Goal: Information Seeking & Learning: Learn about a topic

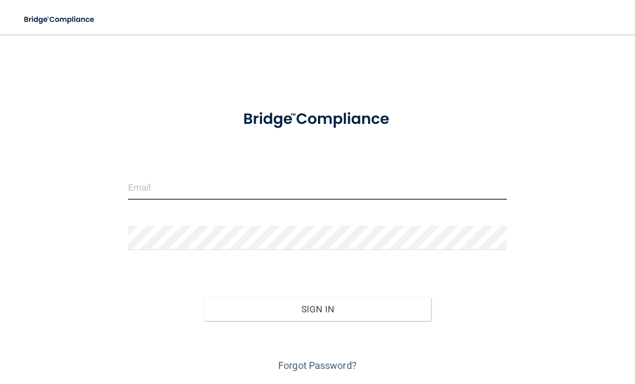
click at [427, 194] on input "email" at bounding box center [317, 187] width 379 height 24
type input "[EMAIL_ADDRESS][DOMAIN_NAME]"
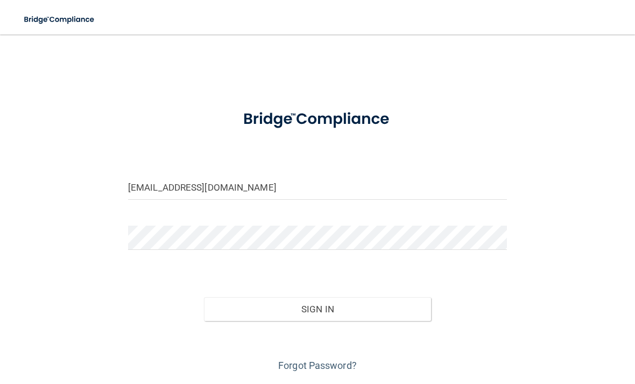
click at [416, 317] on button "Sign In" at bounding box center [317, 309] width 227 height 24
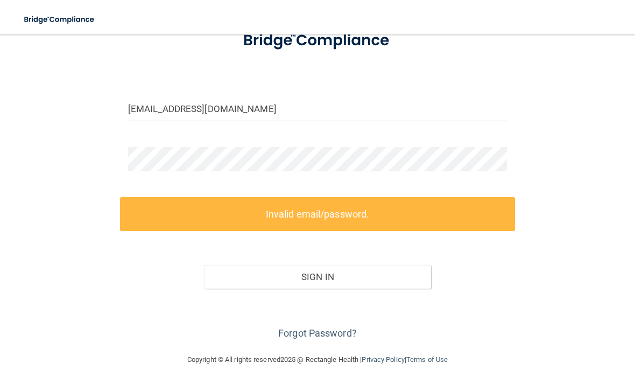
click at [342, 329] on link "Forgot Password?" at bounding box center [317, 332] width 79 height 11
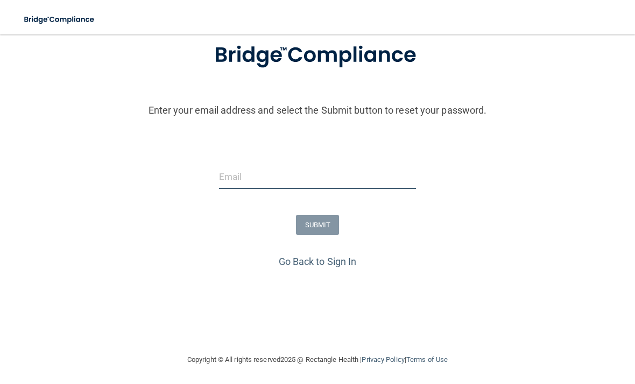
click at [401, 179] on input "email" at bounding box center [317, 177] width 197 height 24
type input "[EMAIL_ADDRESS][DOMAIN_NAME]"
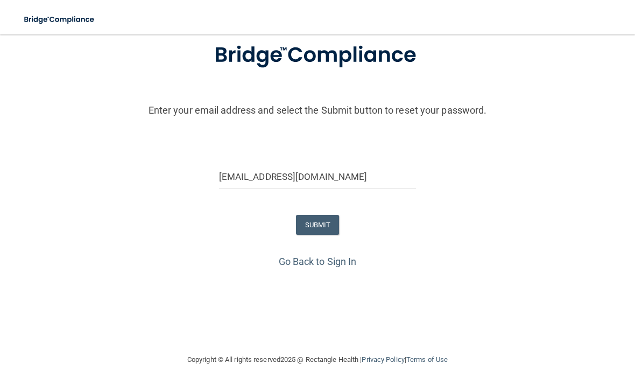
click at [334, 223] on button "SUBMIT" at bounding box center [318, 225] width 44 height 20
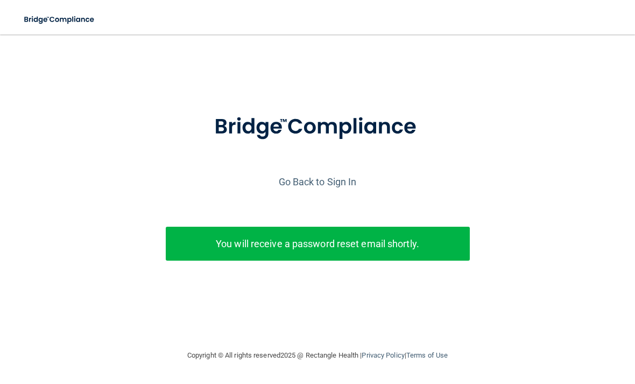
click at [300, 178] on link "Go Back to Sign In" at bounding box center [318, 181] width 78 height 11
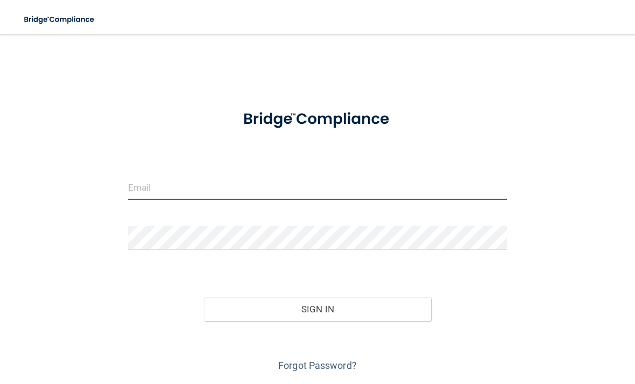
click at [244, 199] on input "email" at bounding box center [317, 187] width 379 height 24
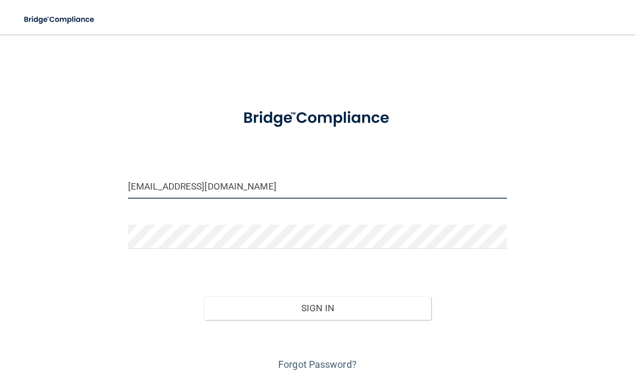
type input "[EMAIL_ADDRESS][DOMAIN_NAME]"
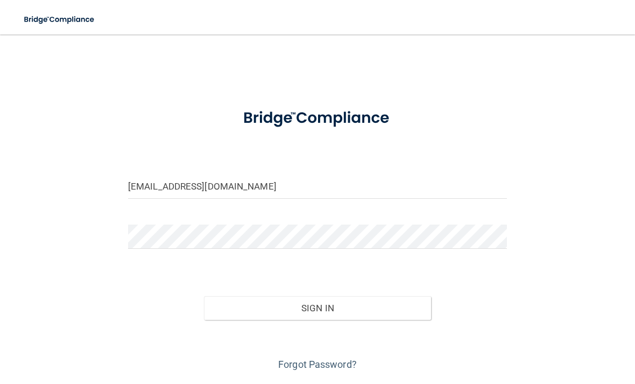
click at [403, 297] on button "Sign In" at bounding box center [317, 308] width 227 height 24
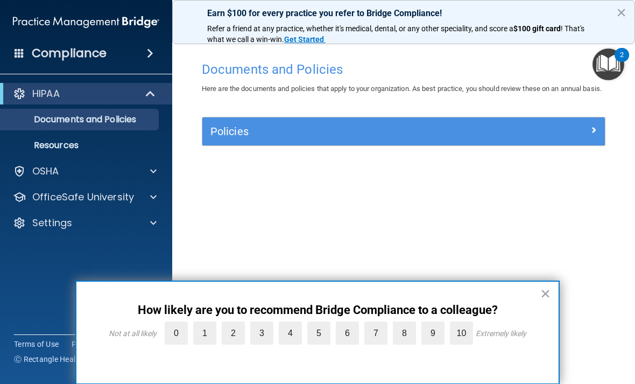
click at [120, 203] on p "OfficeSafe University" at bounding box center [83, 196] width 102 height 13
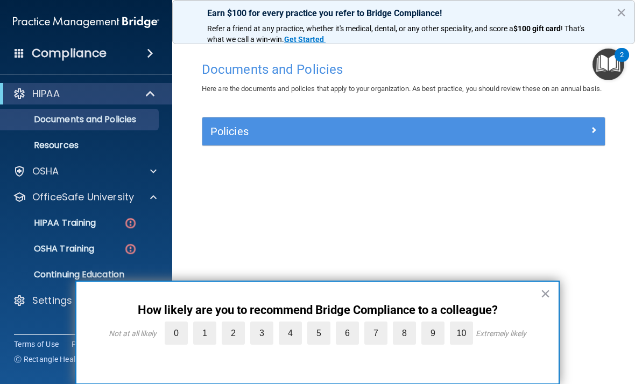
click at [126, 228] on img at bounding box center [130, 222] width 13 height 13
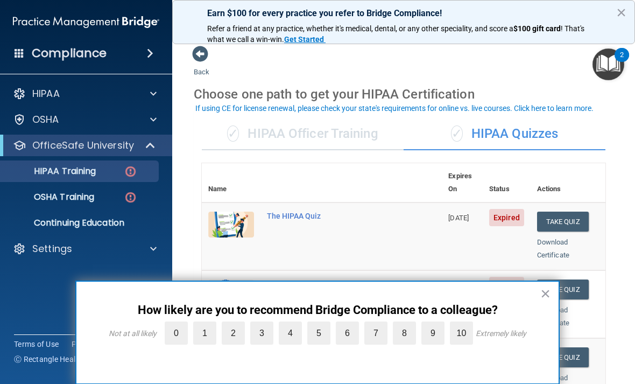
click at [543, 291] on button "×" at bounding box center [545, 293] width 10 height 17
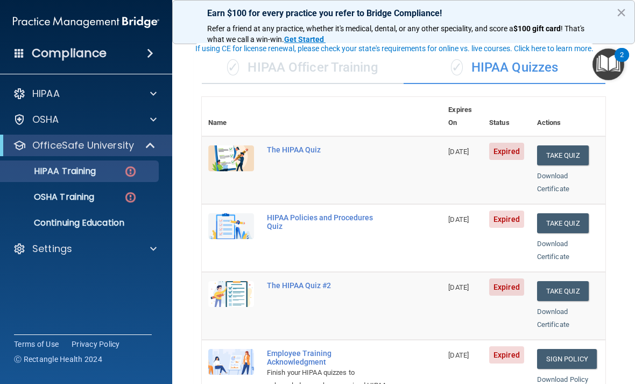
scroll to position [70, 0]
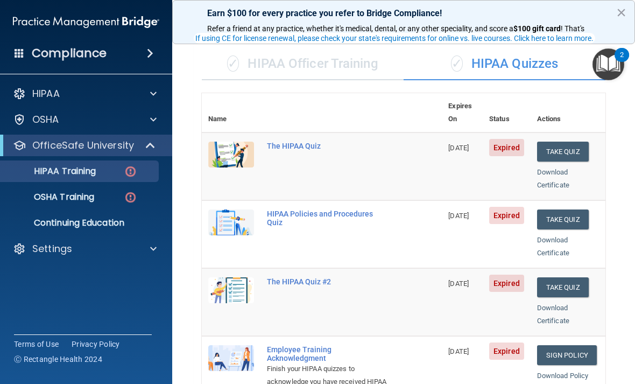
click at [581, 141] on button "Take Quiz" at bounding box center [563, 151] width 52 height 20
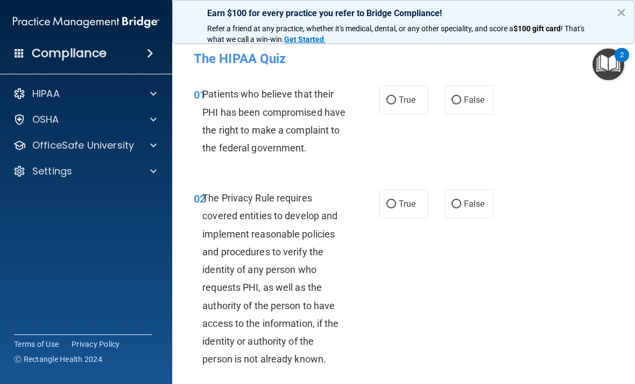
click at [405, 105] on label "True" at bounding box center [403, 100] width 49 height 30
click at [396, 104] on input "True" at bounding box center [391, 100] width 10 height 8
radio input "true"
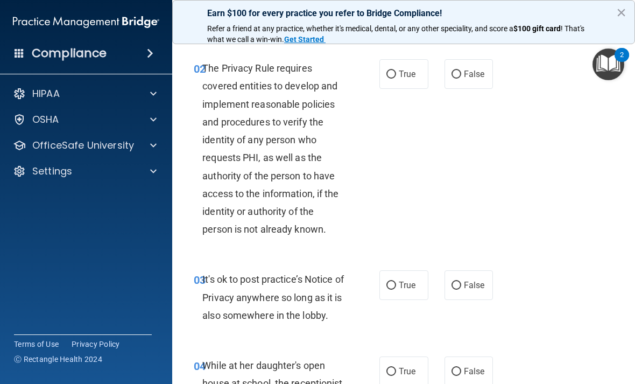
scroll to position [138, 0]
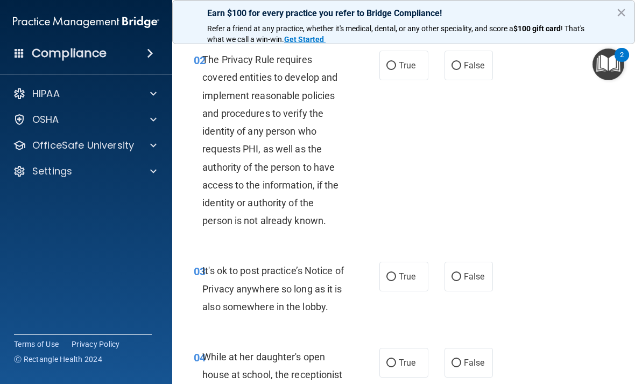
click at [416, 291] on label "True" at bounding box center [403, 276] width 49 height 30
click at [396, 281] on input "True" at bounding box center [391, 277] width 10 height 8
radio input "true"
click at [480, 77] on label "False" at bounding box center [468, 66] width 49 height 30
click at [461, 70] on input "False" at bounding box center [456, 66] width 10 height 8
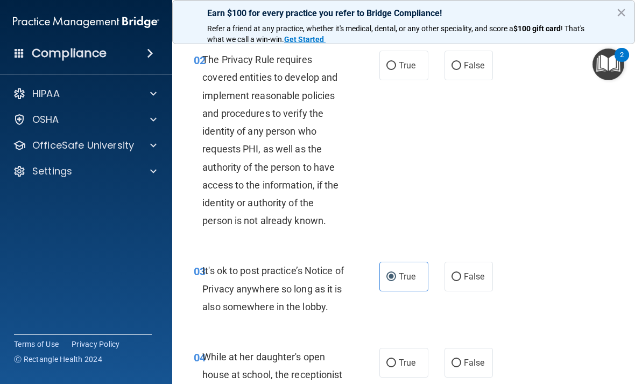
radio input "true"
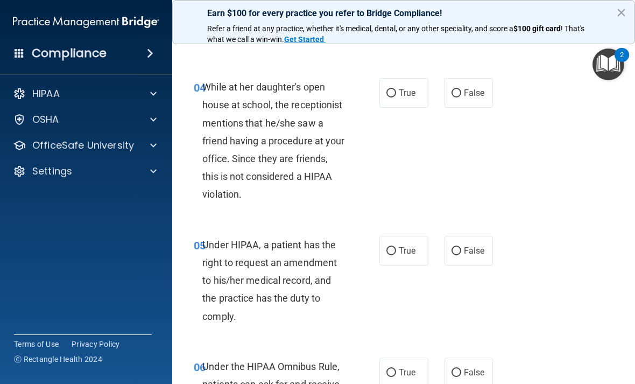
scroll to position [414, 0]
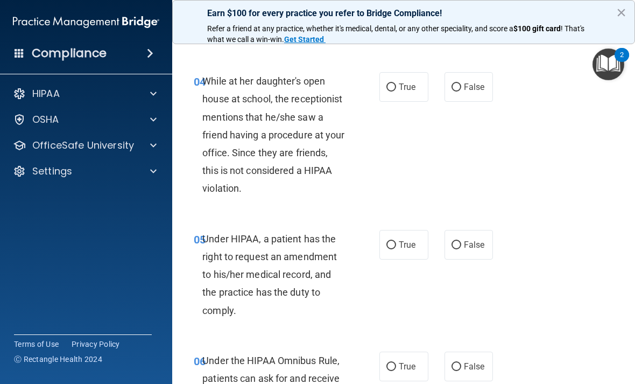
click at [482, 92] on span "False" at bounding box center [474, 87] width 21 height 10
click at [461, 91] on input "False" at bounding box center [456, 87] width 10 height 8
radio input "true"
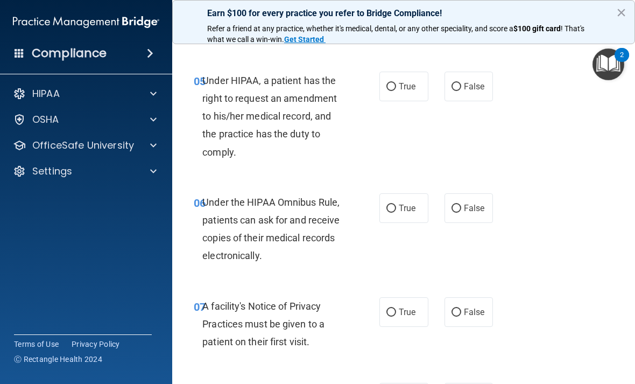
scroll to position [578, 0]
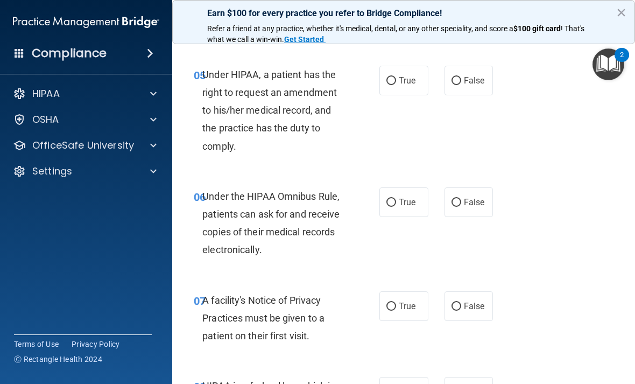
click at [406, 86] on span "True" at bounding box center [407, 80] width 17 height 10
click at [396, 85] on input "True" at bounding box center [391, 81] width 10 height 8
radio input "true"
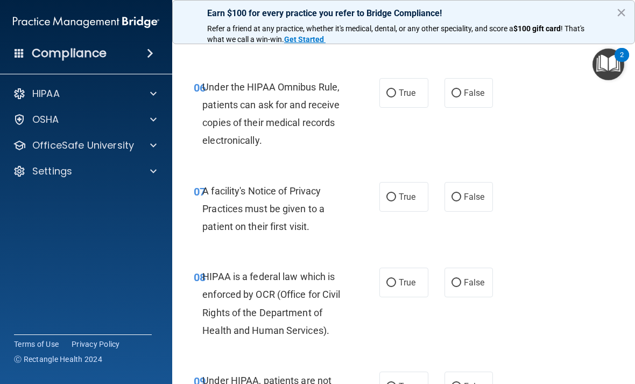
scroll to position [727, 0]
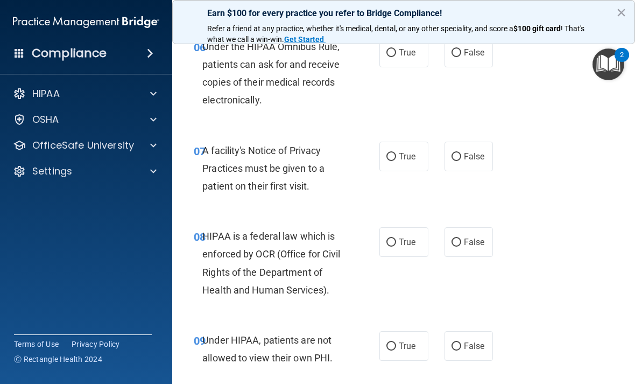
click at [415, 58] on span "True" at bounding box center [407, 52] width 17 height 10
click at [396, 57] on input "True" at bounding box center [391, 53] width 10 height 8
radio input "true"
click at [472, 67] on label "False" at bounding box center [468, 53] width 49 height 30
click at [461, 57] on input "False" at bounding box center [456, 53] width 10 height 8
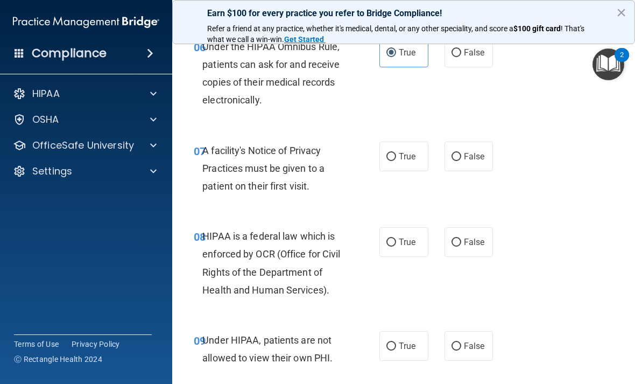
radio input "true"
click at [400, 67] on label "True" at bounding box center [403, 53] width 49 height 30
click at [396, 57] on input "True" at bounding box center [391, 53] width 10 height 8
radio input "true"
radio input "false"
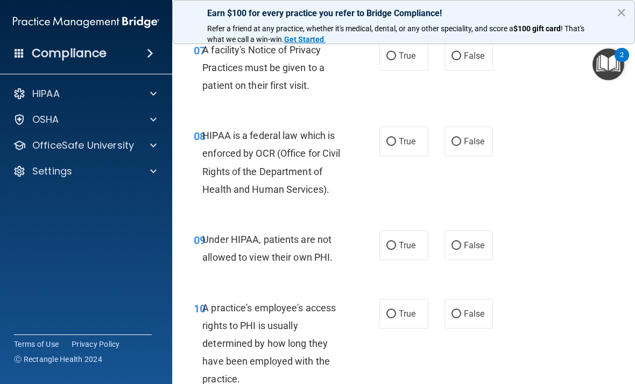
scroll to position [833, 0]
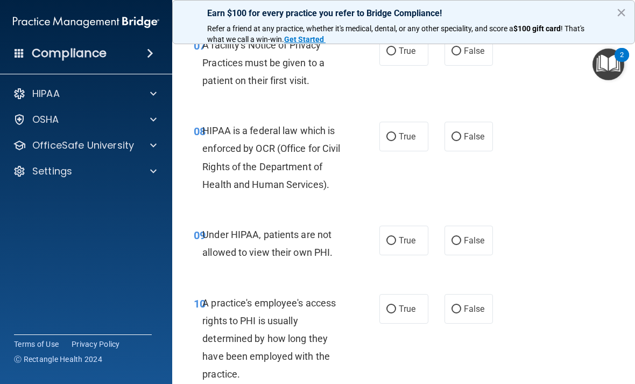
click at [465, 66] on label "False" at bounding box center [468, 51] width 49 height 30
click at [461, 55] on input "False" at bounding box center [456, 51] width 10 height 8
radio input "true"
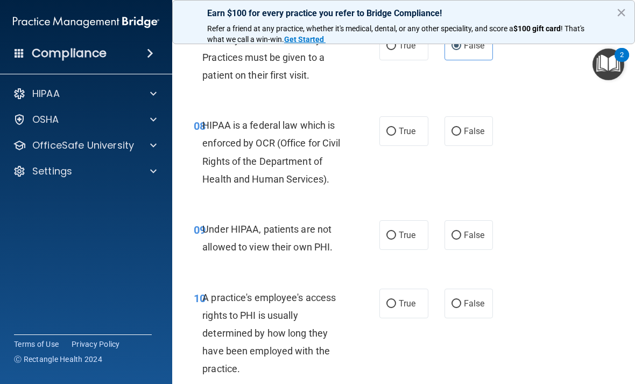
scroll to position [824, 0]
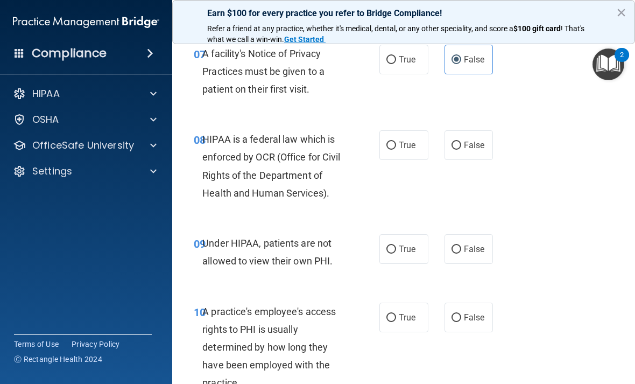
click at [403, 65] on span "True" at bounding box center [407, 59] width 17 height 10
click at [396, 64] on input "True" at bounding box center [391, 60] width 10 height 8
radio input "true"
radio input "false"
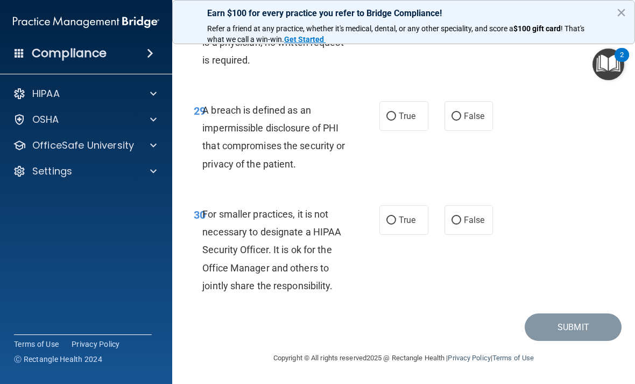
scroll to position [3407, 0]
click at [407, 214] on label "True" at bounding box center [403, 220] width 49 height 30
click at [396, 216] on input "True" at bounding box center [391, 220] width 10 height 8
radio input "true"
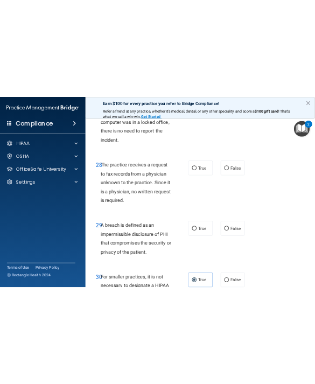
scroll to position [3240, 0]
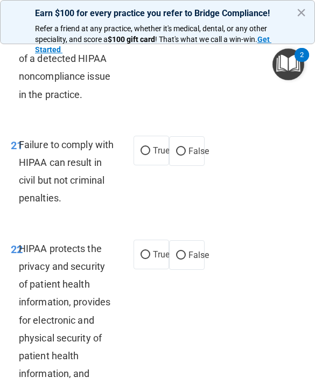
click at [33, 148] on span "Failure to comply with HIPAA can result in civil but not criminal penalties." at bounding box center [66, 171] width 95 height 65
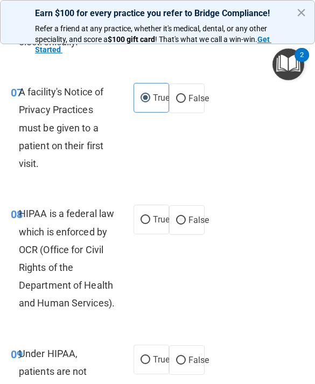
scroll to position [1166, 0]
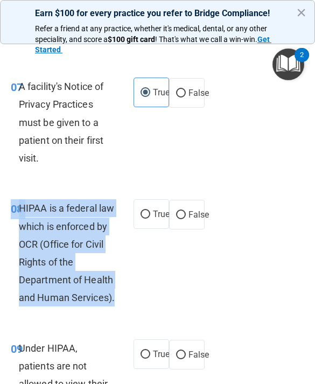
copy div "08 HIPAA is a federal law which is enforced by OCR (Office for Civil Rights of …"
click at [143, 217] on label "True" at bounding box center [151, 214] width 36 height 30
click at [143, 217] on input "True" at bounding box center [145, 214] width 10 height 8
radio input "true"
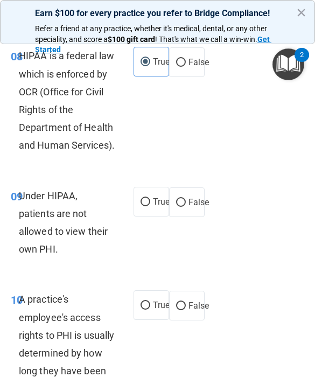
scroll to position [1342, 0]
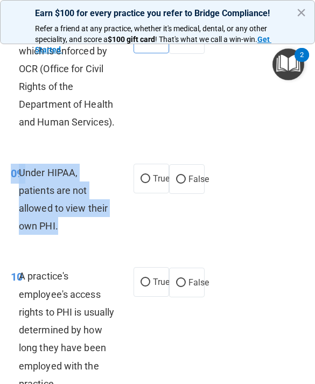
copy div "09 Under HIPAA, patients are not allowed to view their own PHI."
click at [183, 175] on input "False" at bounding box center [181, 179] width 10 height 8
radio input "true"
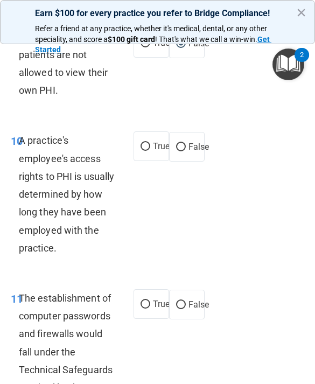
scroll to position [1478, 0]
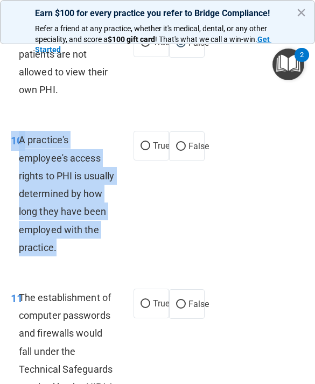
click at [194, 141] on span "False" at bounding box center [198, 146] width 21 height 10
click at [186, 143] on input "False" at bounding box center [181, 147] width 10 height 8
radio input "true"
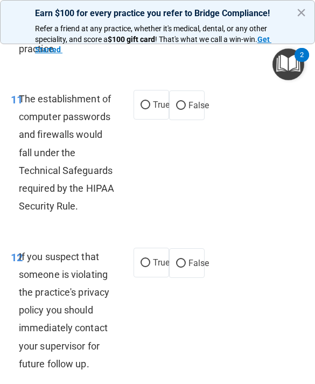
scroll to position [1677, 0]
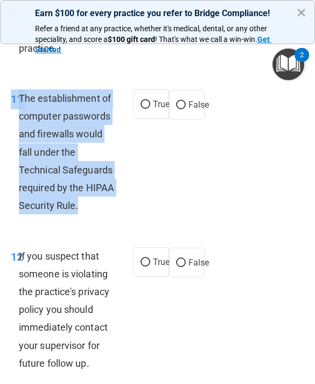
copy div "11 The establishment of computer passwords and firewalls would fall under the T…"
click at [145, 101] on input "True" at bounding box center [145, 105] width 10 height 8
radio input "true"
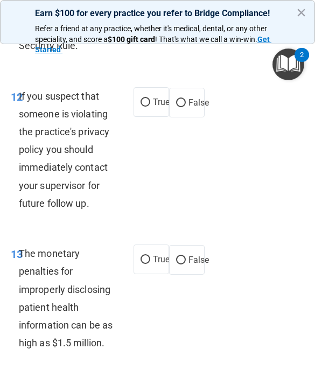
scroll to position [1838, 0]
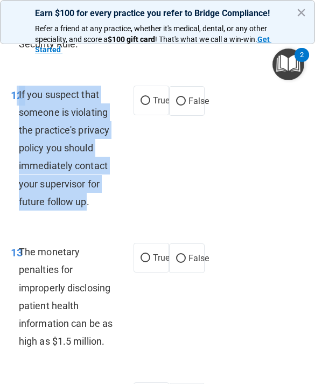
click at [160, 103] on label "True" at bounding box center [151, 101] width 36 height 30
click at [150, 103] on input "True" at bounding box center [145, 101] width 10 height 8
radio input "true"
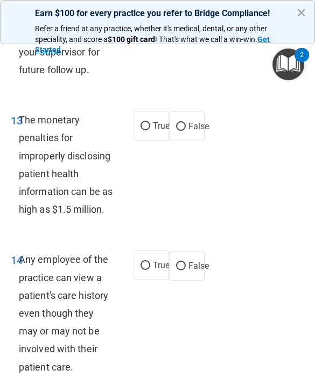
scroll to position [1970, 0]
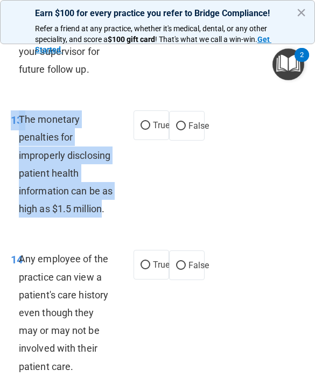
copy div "13 The monetary penalties for improperly disclosing patient health information …"
click at [147, 127] on label "True" at bounding box center [151, 125] width 36 height 30
click at [147, 127] on input "True" at bounding box center [145, 126] width 10 height 8
radio input "true"
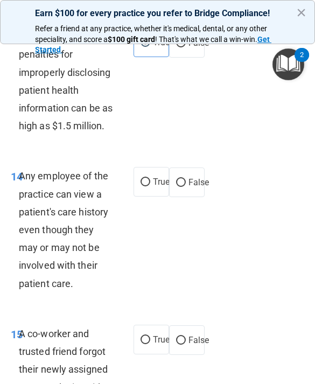
scroll to position [2056, 0]
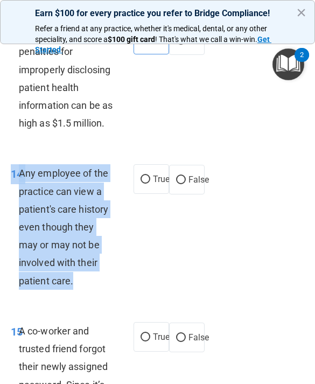
copy div "14 Any employee of the practice can view a patient's care history even though t…"
click at [193, 174] on span "False" at bounding box center [198, 179] width 21 height 10
click at [186, 176] on input "False" at bounding box center [181, 180] width 10 height 8
radio input "true"
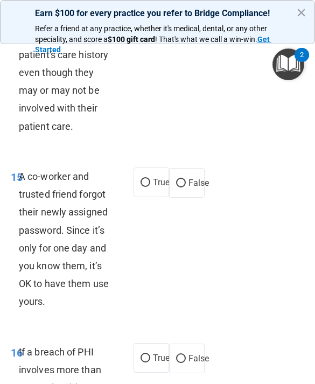
scroll to position [2222, 0]
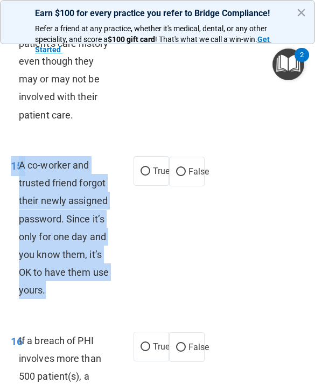
copy div "15 A co-worker and trusted friend forgot their newly assigned password. Since i…"
click at [178, 173] on label "False" at bounding box center [187, 172] width 36 height 30
click at [178, 173] on input "False" at bounding box center [181, 172] width 10 height 8
radio input "true"
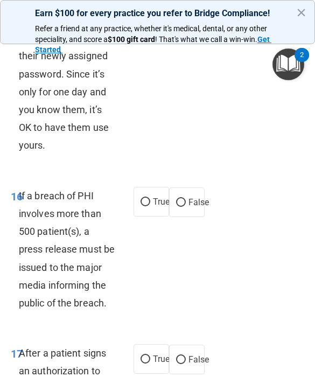
scroll to position [2440, 0]
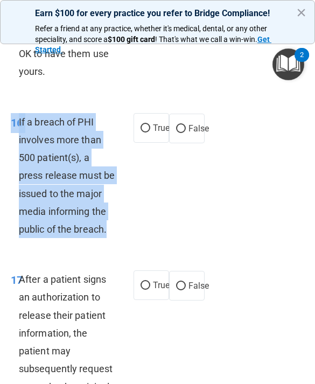
copy div "16 If a breach of PHI involves more than 500 patient(s), a press release must b…"
click at [140, 125] on label "True" at bounding box center [151, 128] width 36 height 30
click at [140, 125] on input "True" at bounding box center [145, 128] width 10 height 8
radio input "true"
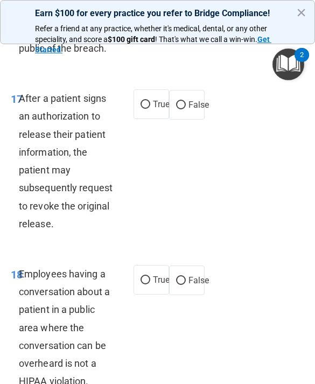
scroll to position [2644, 0]
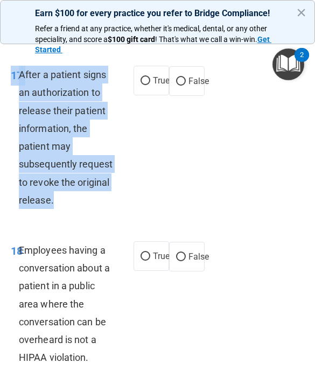
copy div "17 After a patient signs an authorization to release their patient information,…"
click at [125, 91] on div "17 After a patient signs an authorization to release their patient information,…" at bounding box center [72, 140] width 155 height 148
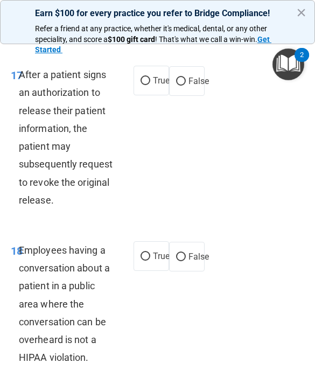
click at [150, 80] on label "True" at bounding box center [151, 81] width 36 height 30
click at [150, 80] on input "True" at bounding box center [145, 81] width 10 height 8
radio input "true"
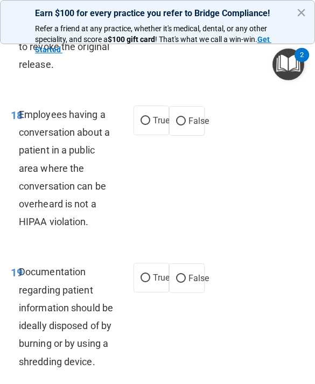
scroll to position [2780, 0]
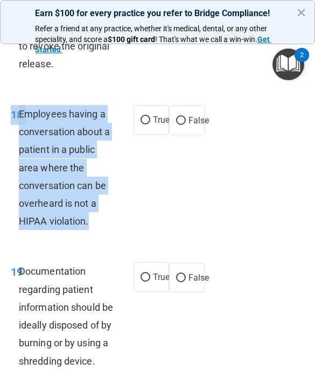
copy div "18 Employees having a conversation about a patient in a public area where the c…"
click at [191, 122] on span "False" at bounding box center [198, 120] width 21 height 10
click at [186, 122] on input "False" at bounding box center [181, 121] width 10 height 8
radio input "true"
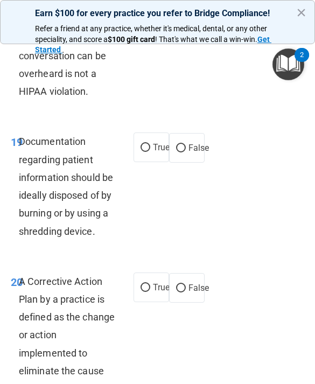
scroll to position [2914, 0]
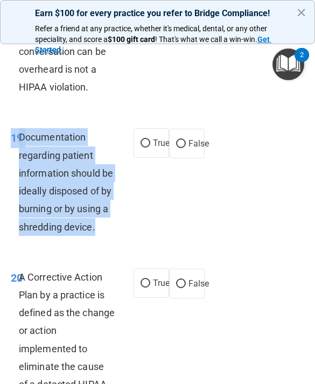
copy div "19 Documentation regarding patient information should be ideally disposed of by…"
click at [147, 142] on input "True" at bounding box center [145, 143] width 10 height 8
radio input "true"
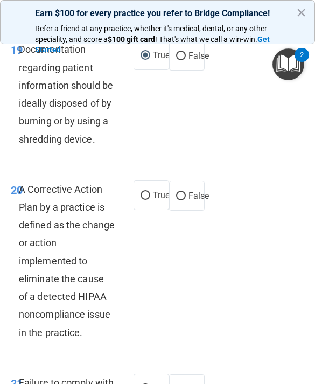
scroll to position [3003, 0]
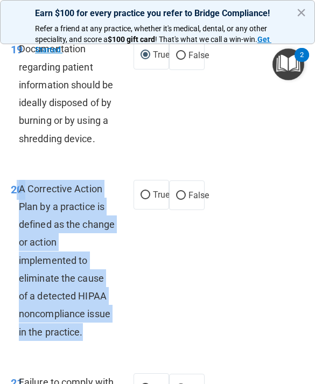
click at [150, 189] on label "True" at bounding box center [151, 195] width 36 height 30
click at [150, 191] on input "True" at bounding box center [145, 195] width 10 height 8
radio input "true"
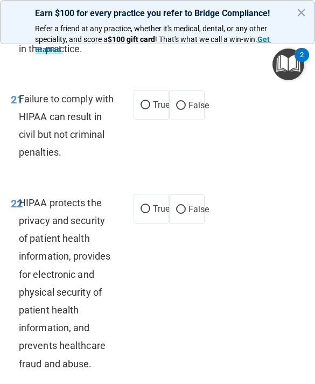
scroll to position [3286, 0]
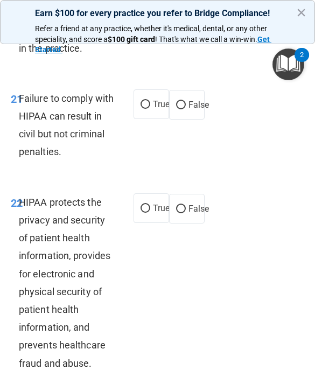
click at [13, 101] on span "21" at bounding box center [17, 99] width 12 height 13
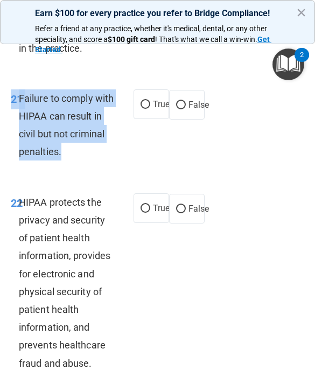
scroll to position [3288, 0]
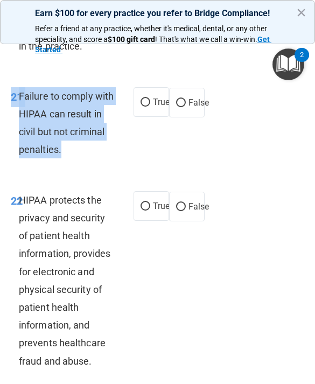
click at [191, 116] on label "False" at bounding box center [187, 103] width 36 height 30
click at [186, 107] on input "False" at bounding box center [181, 103] width 10 height 8
radio input "true"
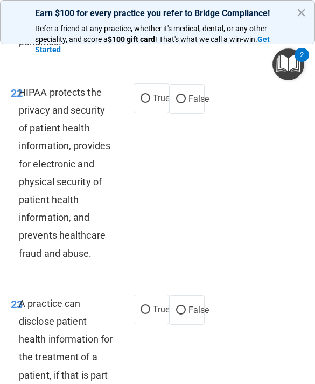
scroll to position [3397, 0]
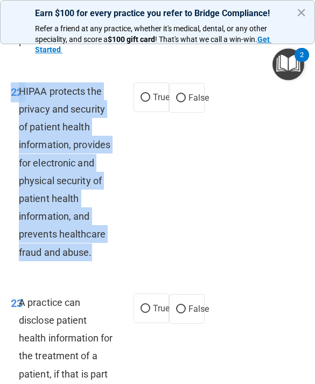
click at [138, 96] on label "True" at bounding box center [151, 97] width 36 height 30
click at [140, 96] on input "True" at bounding box center [145, 98] width 10 height 8
radio input "true"
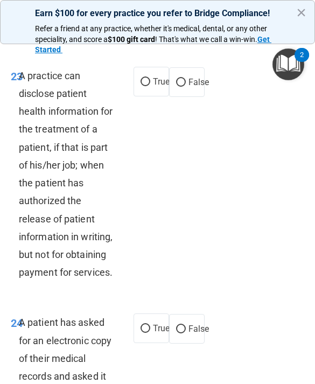
scroll to position [3624, 0]
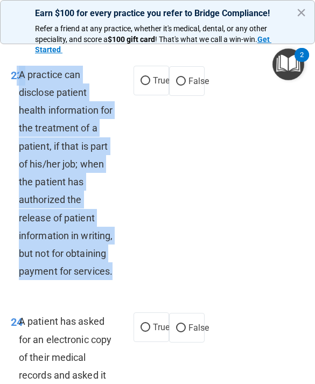
click at [195, 77] on span "False" at bounding box center [198, 81] width 21 height 10
click at [186, 77] on input "False" at bounding box center [181, 81] width 10 height 8
radio input "true"
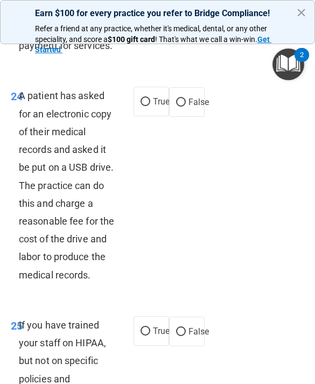
scroll to position [3855, 0]
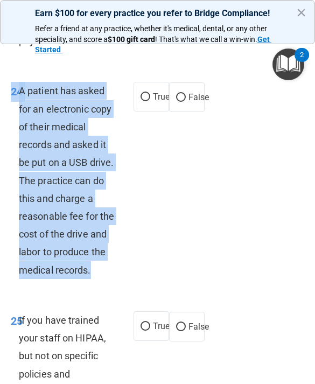
click at [151, 83] on label "True" at bounding box center [151, 97] width 36 height 30
click at [150, 93] on input "True" at bounding box center [145, 97] width 10 height 8
radio input "true"
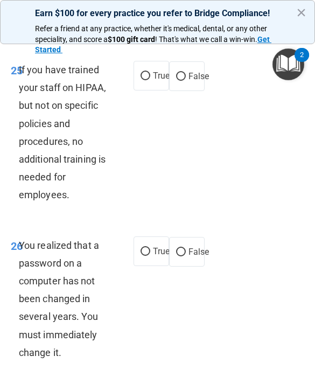
scroll to position [4108, 0]
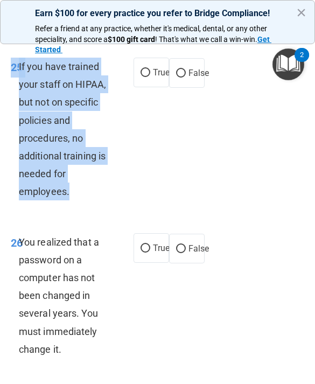
click at [176, 70] on input "False" at bounding box center [181, 73] width 10 height 8
radio input "true"
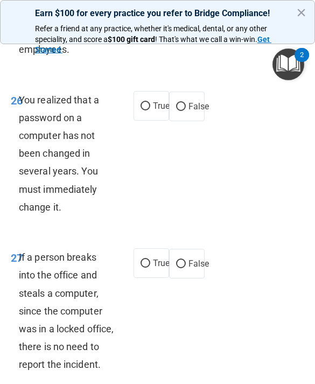
scroll to position [4255, 0]
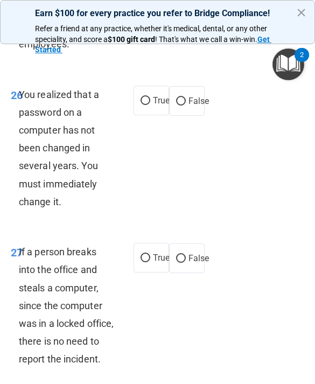
click at [194, 104] on label "False" at bounding box center [187, 101] width 36 height 30
click at [186, 104] on input "False" at bounding box center [181, 101] width 10 height 8
radio input "true"
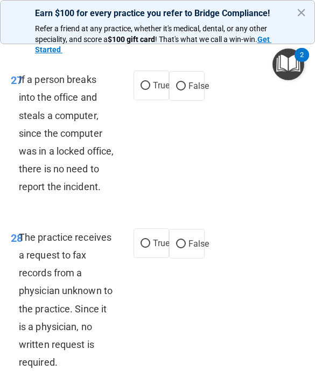
scroll to position [4431, 0]
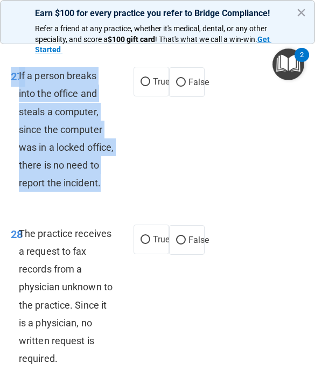
click at [183, 90] on label "False" at bounding box center [187, 82] width 36 height 30
click at [183, 87] on input "False" at bounding box center [181, 83] width 10 height 8
radio input "true"
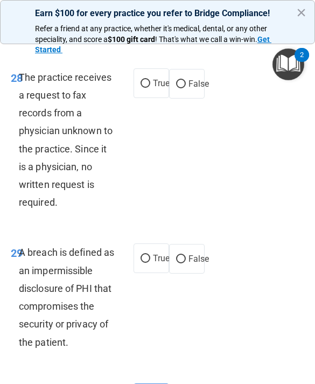
scroll to position [4597, 0]
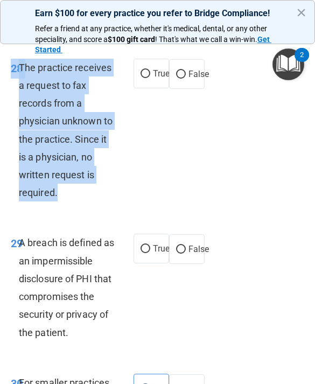
click at [184, 79] on input "False" at bounding box center [181, 74] width 10 height 8
radio input "true"
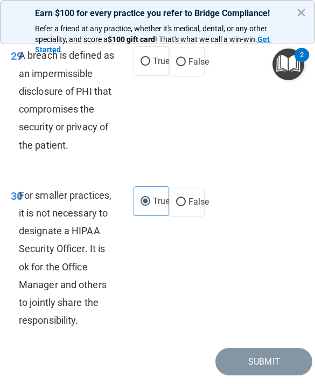
scroll to position [4785, 0]
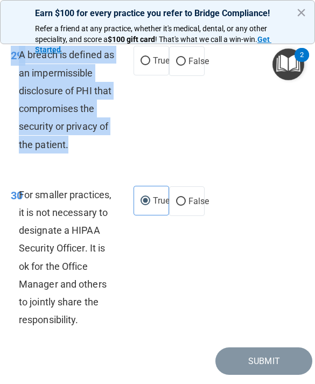
click at [144, 65] on input "True" at bounding box center [145, 61] width 10 height 8
radio input "true"
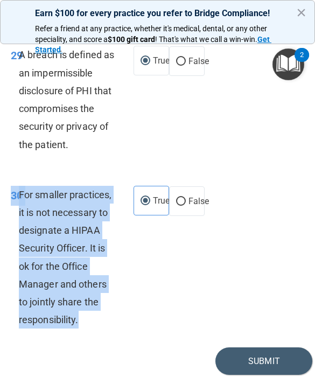
click at [195, 206] on span "False" at bounding box center [198, 201] width 21 height 10
click at [186, 205] on input "False" at bounding box center [181, 201] width 10 height 8
radio input "true"
radio input "false"
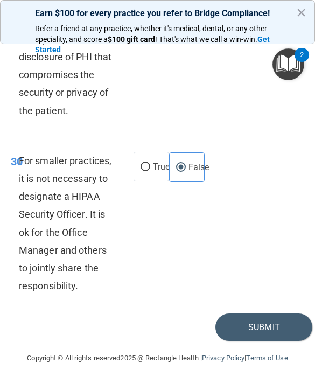
click at [266, 330] on button "Submit" at bounding box center [263, 326] width 97 height 27
click at [272, 321] on button "Submit" at bounding box center [263, 326] width 97 height 27
click at [267, 337] on button "Submit" at bounding box center [263, 326] width 97 height 27
click at [258, 330] on button "Submit" at bounding box center [263, 326] width 97 height 27
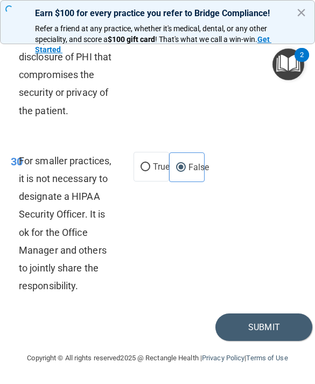
click at [256, 332] on button "Submit" at bounding box center [263, 326] width 97 height 27
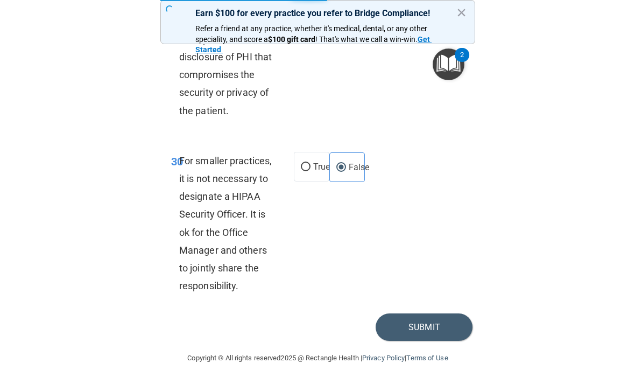
scroll to position [1, 0]
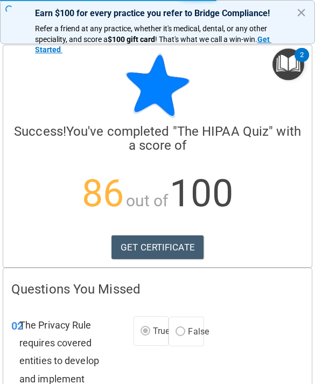
click at [182, 246] on link "GET CERTIFICATE" at bounding box center [157, 247] width 92 height 24
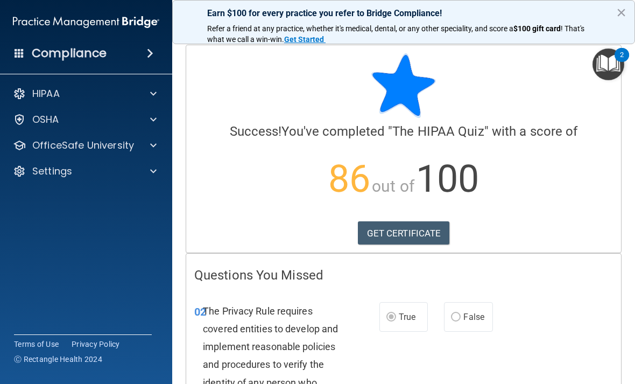
click at [141, 141] on div at bounding box center [151, 145] width 27 height 13
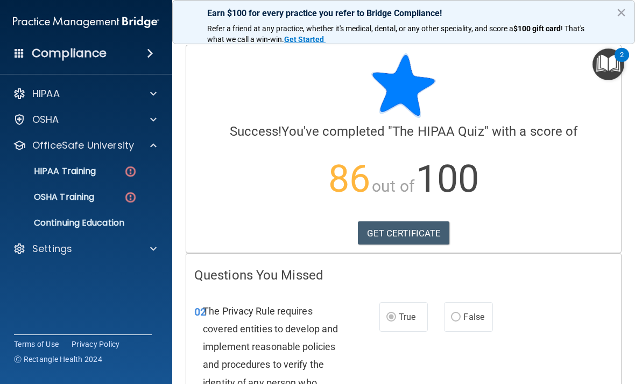
click at [129, 174] on img at bounding box center [130, 171] width 13 height 13
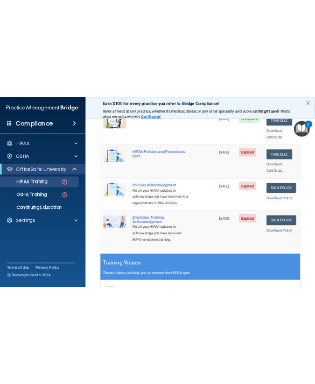
scroll to position [243, 0]
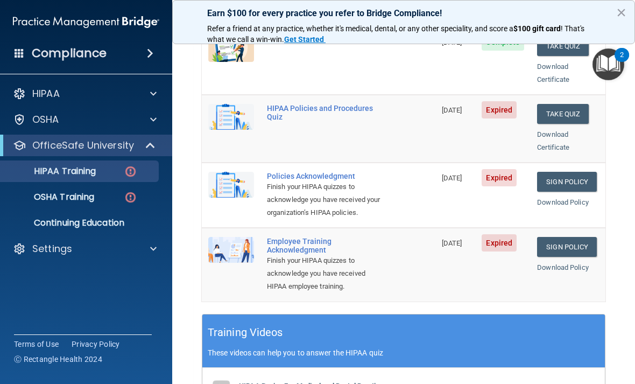
click at [576, 172] on link "Sign Policy" at bounding box center [567, 182] width 60 height 20
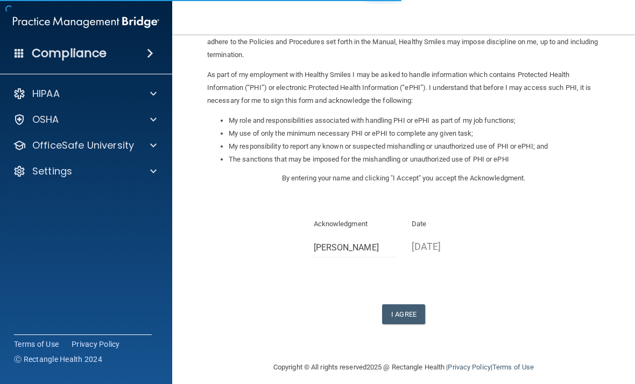
scroll to position [99, 0]
click at [416, 311] on button "I Agree" at bounding box center [403, 315] width 43 height 20
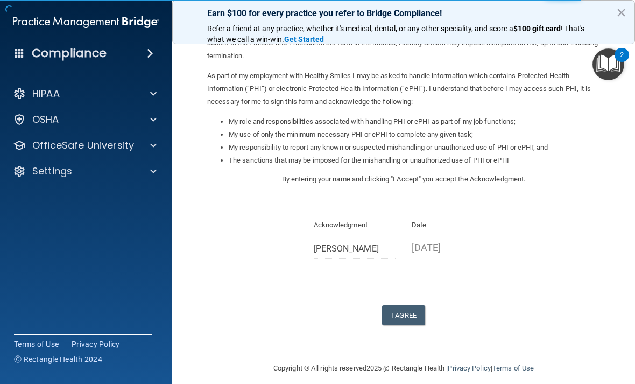
click at [408, 305] on button "I Agree" at bounding box center [403, 315] width 43 height 20
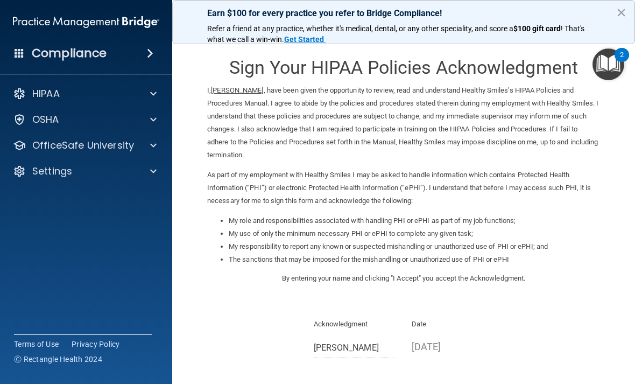
scroll to position [0, 0]
click at [126, 139] on p "OfficeSafe University" at bounding box center [83, 145] width 102 height 13
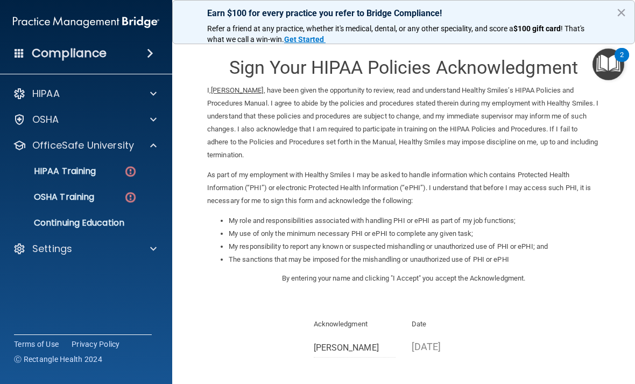
click at [83, 181] on link "HIPAA Training" at bounding box center [73, 171] width 169 height 22
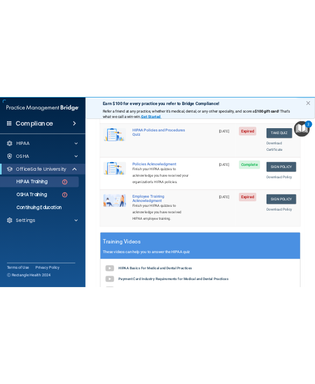
scroll to position [281, 0]
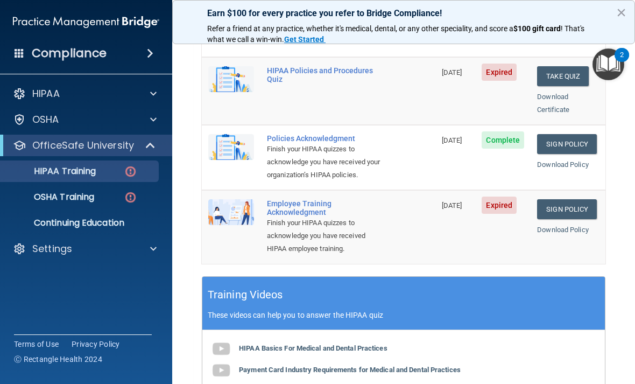
click at [582, 199] on link "Sign Policy" at bounding box center [567, 209] width 60 height 20
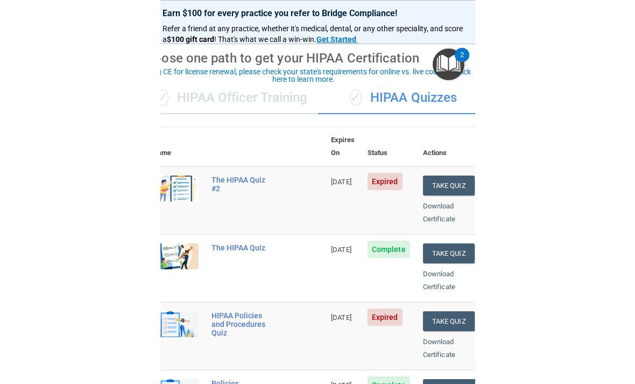
scroll to position [47, 0]
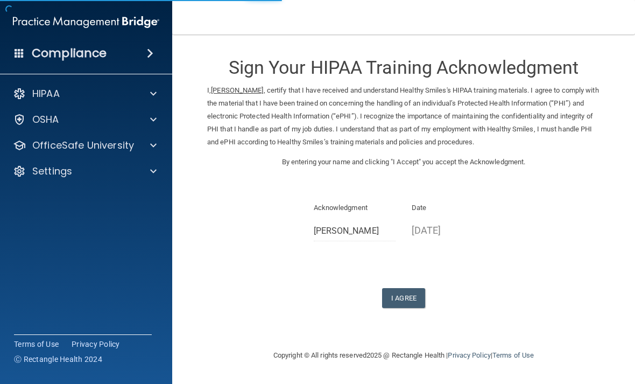
click at [407, 288] on button "I Agree" at bounding box center [403, 298] width 43 height 20
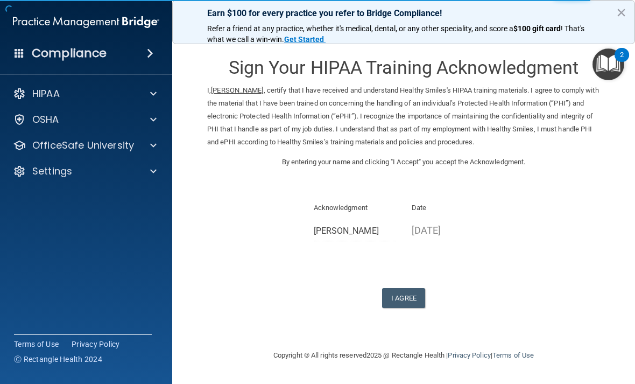
click at [120, 149] on p "OfficeSafe University" at bounding box center [83, 145] width 102 height 13
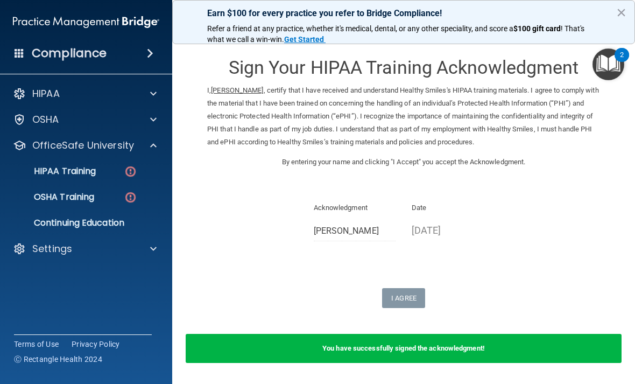
click at [118, 171] on div "HIPAA Training" at bounding box center [80, 171] width 147 height 11
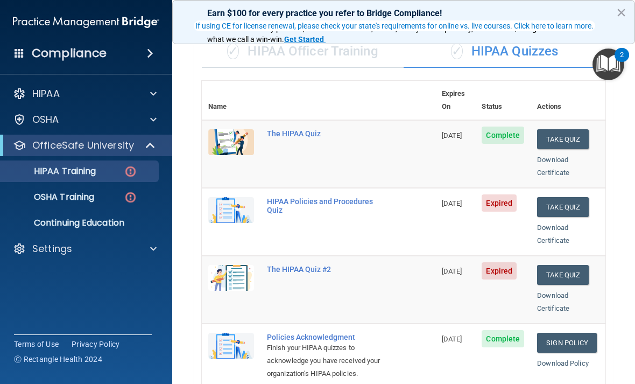
scroll to position [86, 0]
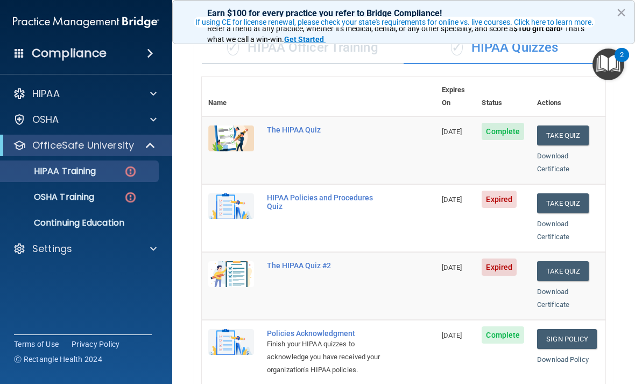
click at [580, 195] on button "Take Quiz" at bounding box center [563, 203] width 52 height 20
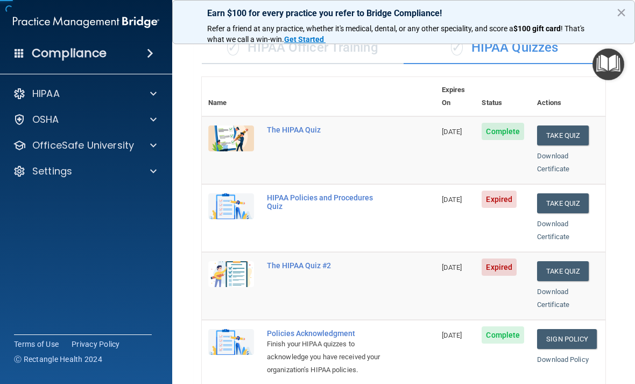
click at [577, 193] on button "Take Quiz" at bounding box center [563, 203] width 52 height 20
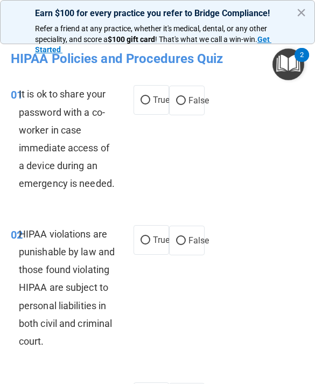
click at [33, 95] on span "It is ok to share your password with a co-worker in case immediate access of a …" at bounding box center [67, 138] width 96 height 101
click at [193, 90] on label "False" at bounding box center [187, 101] width 36 height 30
click at [186, 97] on input "False" at bounding box center [181, 101] width 10 height 8
radio input "true"
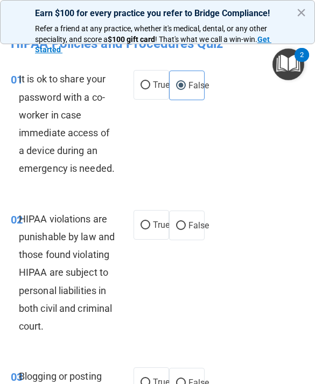
scroll to position [14, 0]
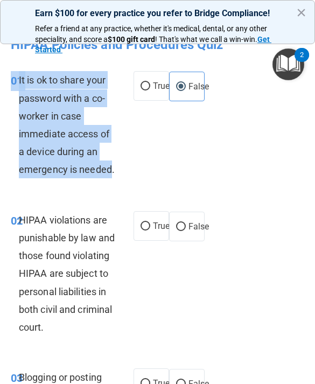
copy div "01 It is ok to share your password with a co-worker in case immediate access of…"
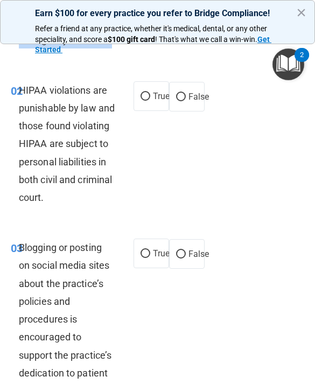
scroll to position [145, 0]
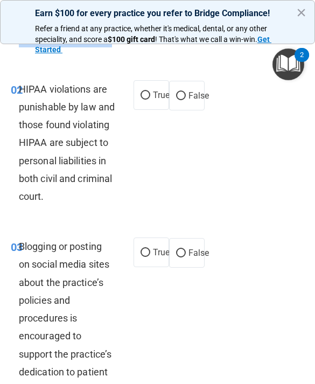
click at [3, 90] on div "02" at bounding box center [11, 90] width 16 height 20
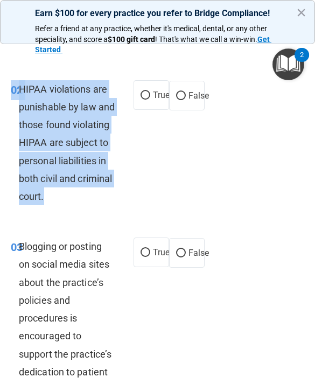
copy div "02 HIPAA violations are punishable by law and those found violating HIPAA are s…"
click at [133, 101] on label "True" at bounding box center [151, 95] width 36 height 30
click at [140, 100] on input "True" at bounding box center [145, 95] width 10 height 8
radio input "true"
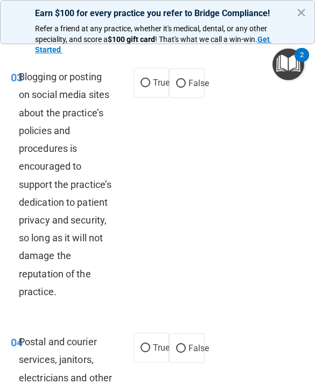
scroll to position [316, 0]
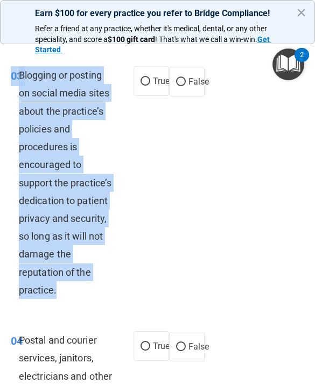
copy div "03 Blogging or posting on social media sites about the practice’s policies and …"
click at [191, 72] on label "False" at bounding box center [187, 82] width 36 height 30
click at [186, 78] on input "False" at bounding box center [181, 82] width 10 height 8
radio input "true"
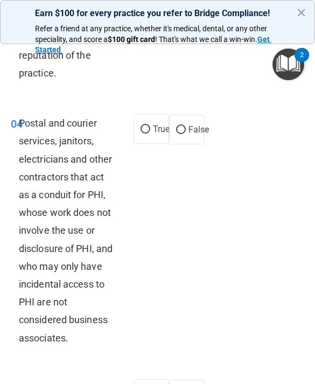
scroll to position [573, 0]
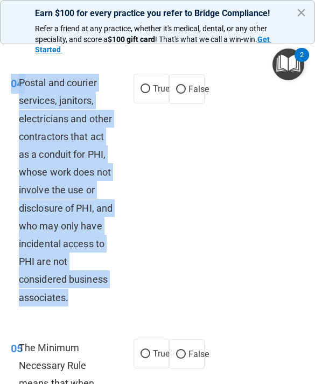
copy div "04 Postal and courier services, janitors, electricians and other contractors th…"
click at [141, 98] on label "True" at bounding box center [151, 89] width 36 height 30
click at [141, 93] on input "True" at bounding box center [145, 89] width 10 height 8
radio input "true"
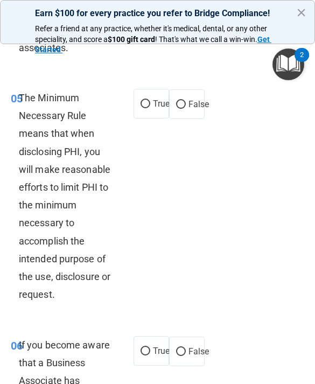
scroll to position [827, 0]
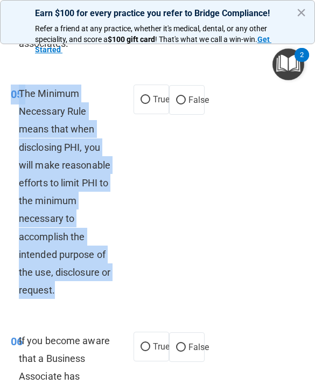
copy div "05 The Minimum Necessary Rule means that when disclosing PHI, you will make rea…"
click at [156, 96] on span "True" at bounding box center [161, 99] width 17 height 10
click at [150, 96] on input "True" at bounding box center [145, 100] width 10 height 8
radio input "true"
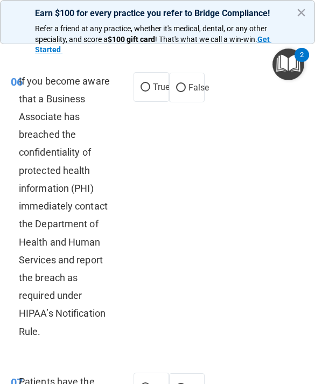
scroll to position [1085, 0]
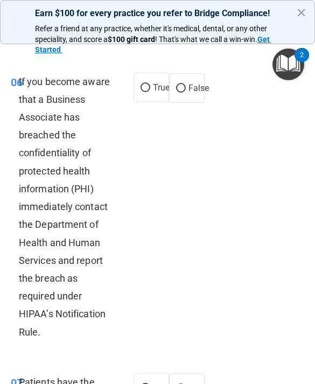
click at [7, 81] on div "06" at bounding box center [11, 83] width 16 height 20
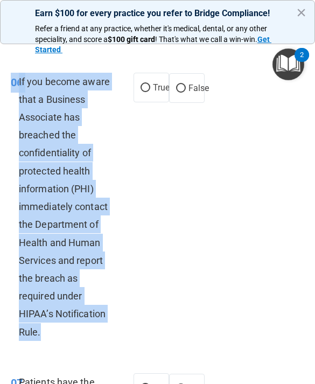
copy div "06 If you become aware that a Business Associate has breached the confidentiali…"
click at [181, 84] on input "False" at bounding box center [181, 88] width 10 height 8
radio input "true"
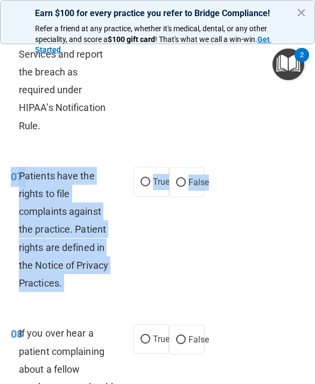
scroll to position [1292, 0]
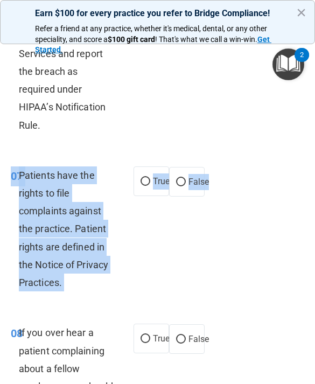
click at [209, 249] on div "07 Patients have the rights to file complaints against the practice. Patient ri…" at bounding box center [157, 232] width 309 height 158
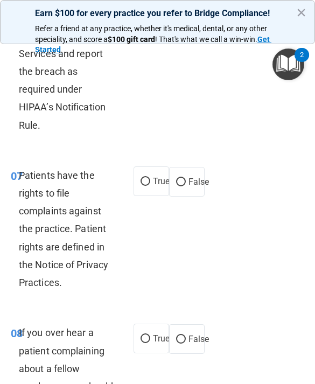
click at [146, 166] on label "True" at bounding box center [151, 181] width 36 height 30
click at [146, 178] on input "True" at bounding box center [145, 182] width 10 height 8
radio input "true"
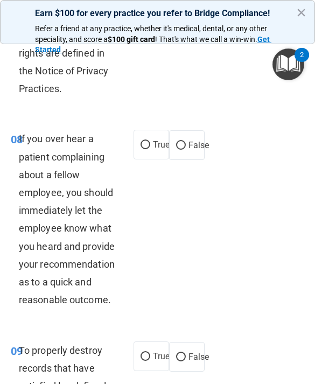
scroll to position [1486, 0]
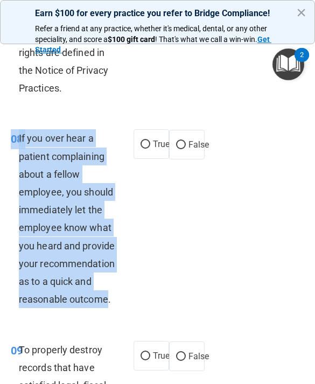
copy div "08 If you over hear a patient complaining about a fellow employee, you should i…"
click at [179, 130] on label "False" at bounding box center [187, 145] width 36 height 30
click at [179, 141] on input "False" at bounding box center [181, 145] width 10 height 8
radio input "true"
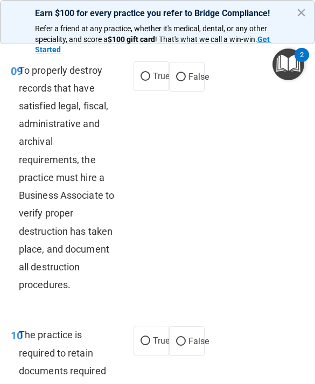
scroll to position [1772, 0]
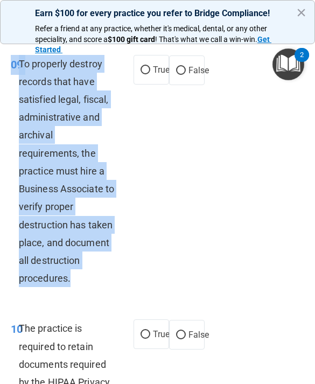
copy div "09 To properly destroy records that have satisfied legal, fiscal, administrativ…"
click at [193, 75] on span "False" at bounding box center [198, 70] width 21 height 10
click at [186, 75] on input "False" at bounding box center [181, 71] width 10 height 8
radio input "true"
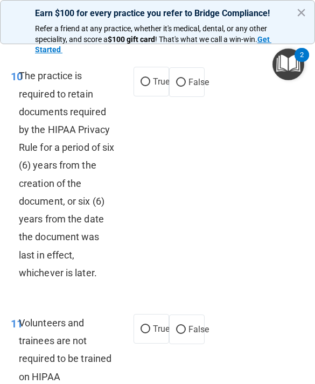
scroll to position [2028, 0]
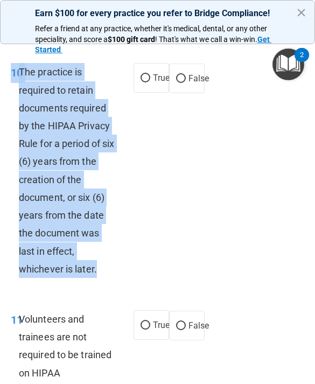
copy div "10 The practice is required to retain documents required by the HIPAA Privacy R…"
click at [145, 82] on input "True" at bounding box center [145, 78] width 10 height 8
radio input "true"
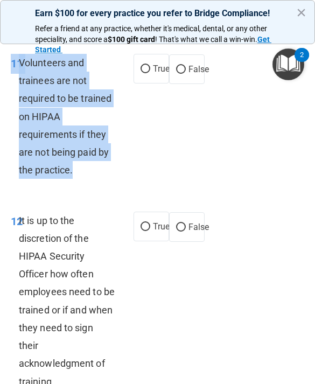
scroll to position [2283, 0]
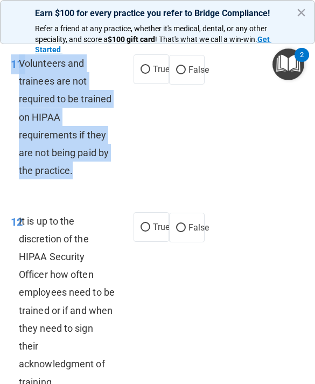
click at [163, 209] on div "12 It is up to the discretion of the HIPAA Security Officer how often employees…" at bounding box center [157, 303] width 309 height 211
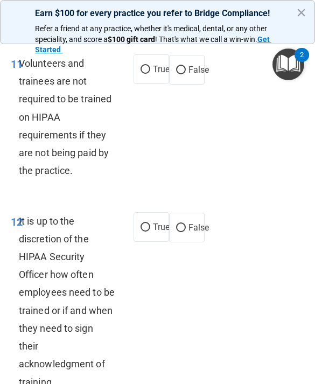
click at [195, 74] on span "False" at bounding box center [198, 70] width 21 height 10
click at [186, 74] on input "False" at bounding box center [181, 70] width 10 height 8
radio input "true"
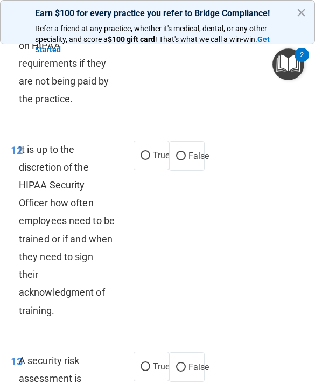
scroll to position [2357, 0]
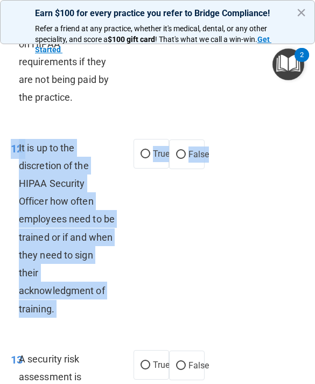
copy ng-form "12 It is up to the discretion of the HIPAA Security Officer how often employees…"
click at [187, 169] on label "False" at bounding box center [187, 154] width 36 height 30
click at [186, 159] on input "False" at bounding box center [181, 155] width 10 height 8
radio input "true"
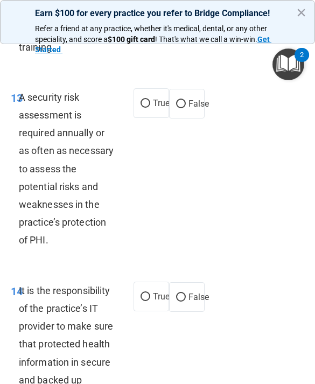
scroll to position [2618, 0]
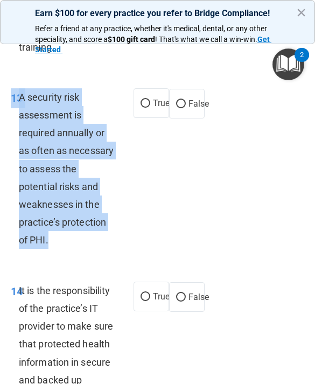
click at [148, 102] on input "True" at bounding box center [145, 104] width 10 height 8
radio input "true"
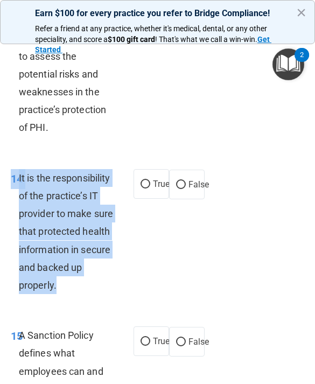
scroll to position [2706, 0]
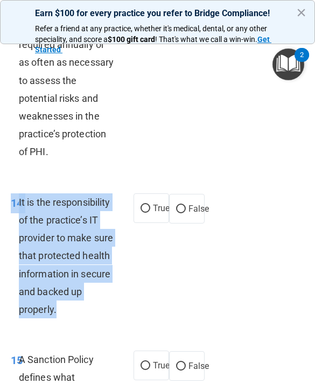
click at [194, 217] on label "False" at bounding box center [187, 209] width 36 height 30
click at [186, 213] on input "False" at bounding box center [181, 209] width 10 height 8
radio input "true"
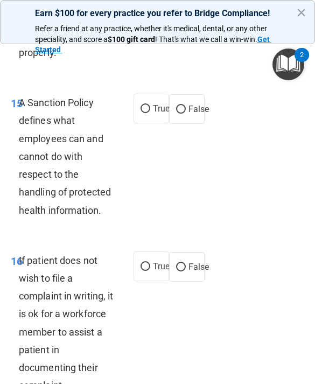
scroll to position [2964, 0]
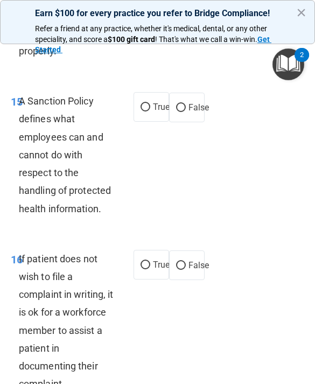
click at [20, 93] on div "15 A Sanction Policy defines what employees can and cannot do with respect to t…" at bounding box center [157, 158] width 309 height 158
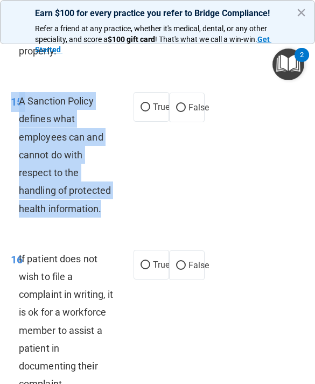
click at [200, 112] on span "False" at bounding box center [198, 107] width 21 height 10
click at [186, 112] on input "False" at bounding box center [181, 108] width 10 height 8
radio input "true"
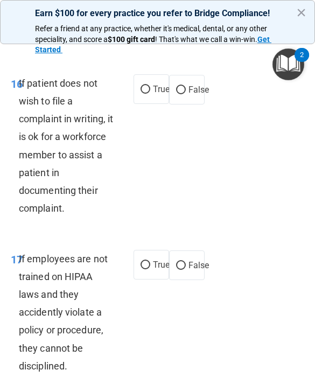
scroll to position [3143, 0]
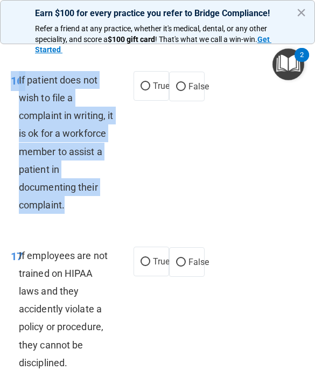
click at [148, 76] on label "True" at bounding box center [151, 86] width 36 height 30
click at [148, 82] on input "True" at bounding box center [145, 86] width 10 height 8
radio input "true"
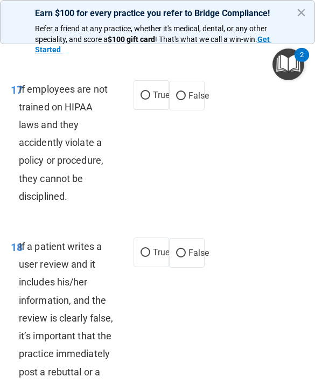
scroll to position [3316, 0]
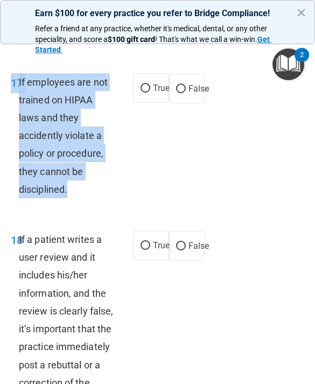
click at [185, 76] on label "False" at bounding box center [187, 89] width 36 height 30
click at [185, 85] on input "False" at bounding box center [181, 89] width 10 height 8
radio input "true"
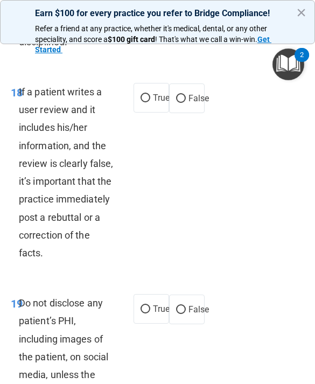
scroll to position [3464, 0]
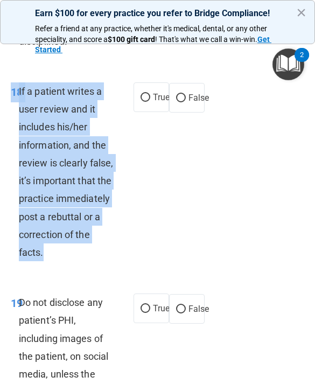
click at [187, 109] on label "False" at bounding box center [187, 98] width 36 height 30
click at [186, 102] on input "False" at bounding box center [181, 98] width 10 height 8
radio input "true"
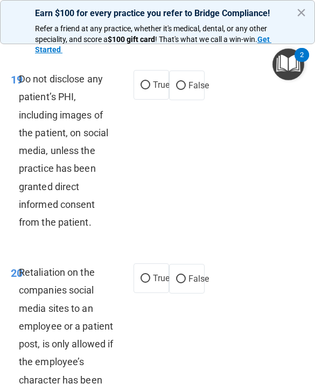
scroll to position [3688, 0]
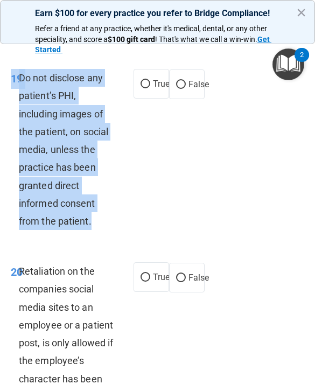
click at [146, 80] on input "True" at bounding box center [145, 84] width 10 height 8
radio input "true"
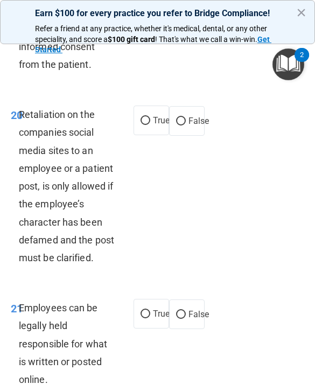
scroll to position [3846, 0]
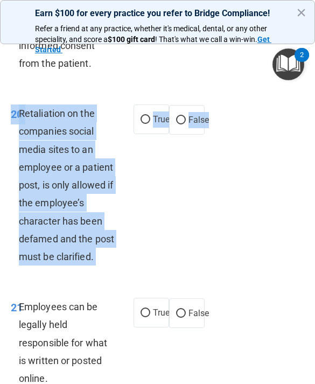
click at [202, 203] on div "20 Retaliation on the companies social media sites to an employee or a patient …" at bounding box center [157, 187] width 309 height 193
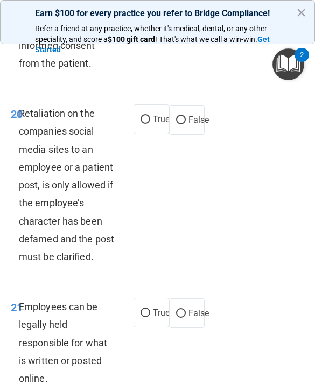
click at [184, 116] on input "False" at bounding box center [181, 120] width 10 height 8
radio input "true"
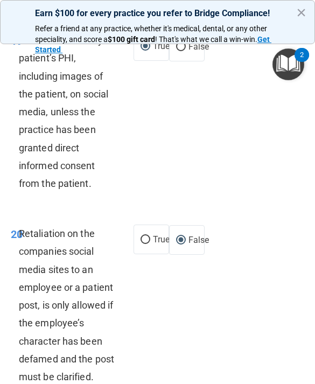
scroll to position [4020, 0]
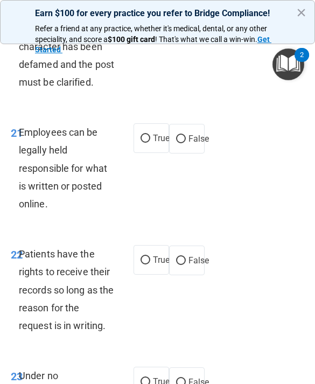
click at [192, 139] on label "False" at bounding box center [187, 139] width 36 height 30
click at [186, 139] on input "False" at bounding box center [181, 139] width 10 height 8
radio input "true"
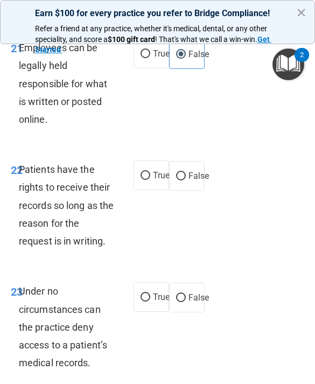
scroll to position [4111, 0]
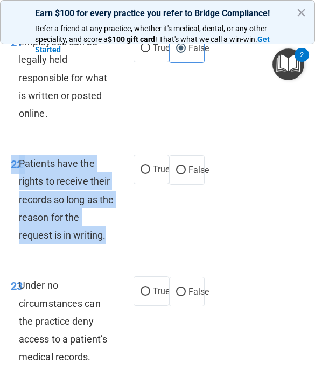
click at [196, 165] on span "False" at bounding box center [198, 170] width 21 height 10
click at [186, 166] on input "False" at bounding box center [181, 170] width 10 height 8
radio input "true"
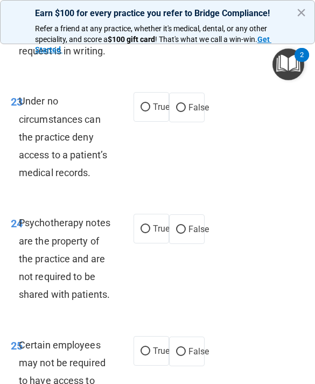
scroll to position [4305, 0]
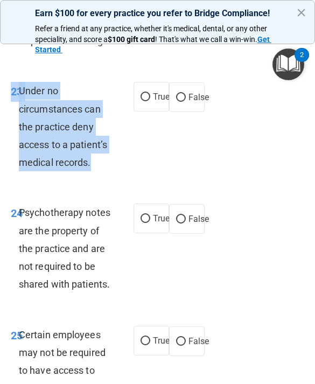
click at [186, 82] on label "False" at bounding box center [187, 97] width 36 height 30
click at [186, 94] on input "False" at bounding box center [181, 98] width 10 height 8
radio input "true"
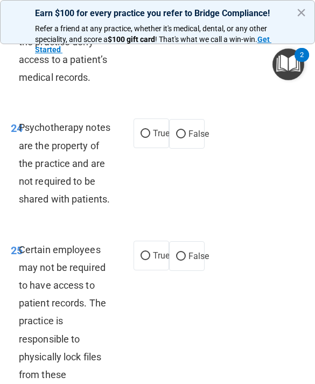
scroll to position [4403, 0]
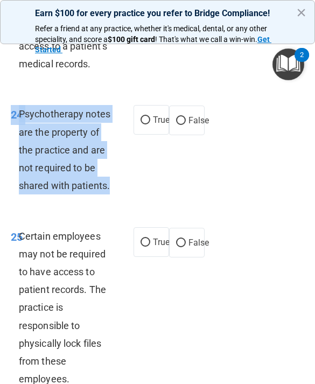
click at [162, 115] on span "True" at bounding box center [161, 120] width 17 height 10
click at [150, 116] on input "True" at bounding box center [145, 120] width 10 height 8
radio input "true"
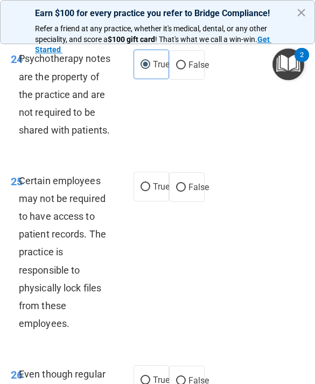
scroll to position [4540, 0]
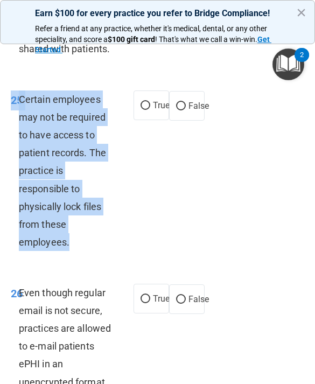
click at [165, 104] on label "True" at bounding box center [151, 105] width 36 height 30
click at [150, 104] on input "True" at bounding box center [145, 106] width 10 height 8
radio input "true"
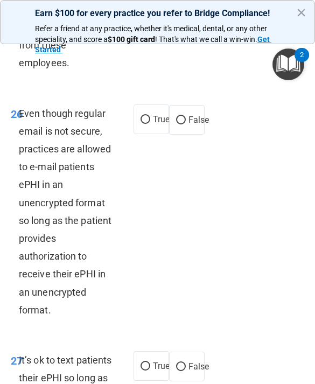
scroll to position [4720, 0]
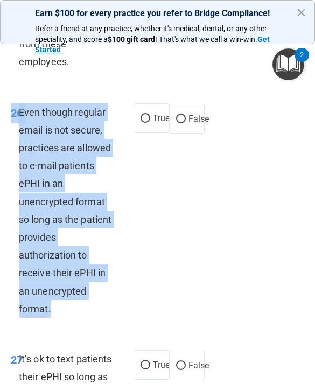
click at [142, 115] on input "True" at bounding box center [145, 119] width 10 height 8
radio input "true"
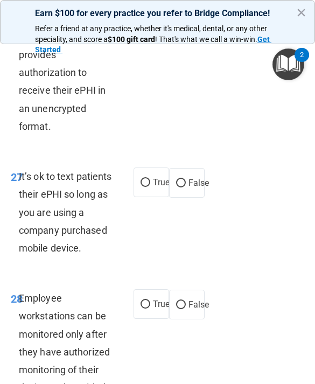
scroll to position [4908, 0]
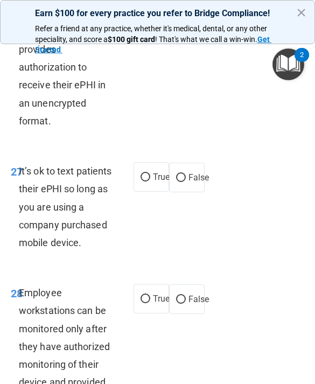
click at [185, 174] on input "False" at bounding box center [181, 178] width 10 height 8
radio input "true"
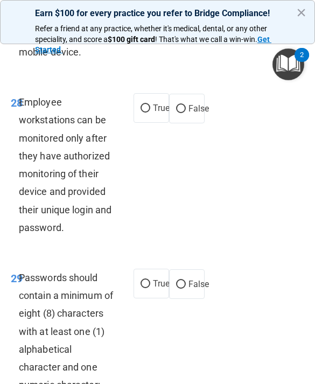
scroll to position [5100, 0]
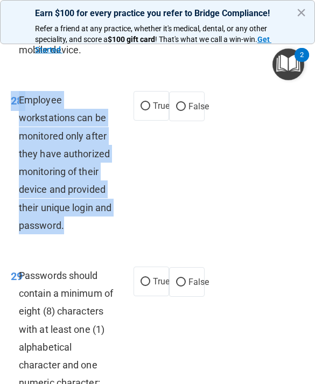
click at [201, 106] on label "False" at bounding box center [187, 106] width 36 height 30
click at [186, 106] on input "False" at bounding box center [181, 107] width 10 height 8
radio input "true"
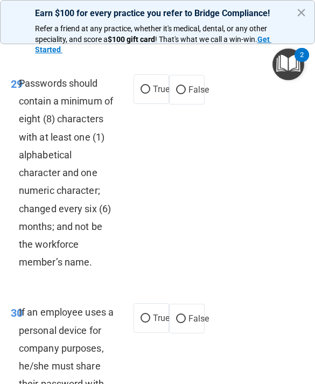
scroll to position [5292, 0]
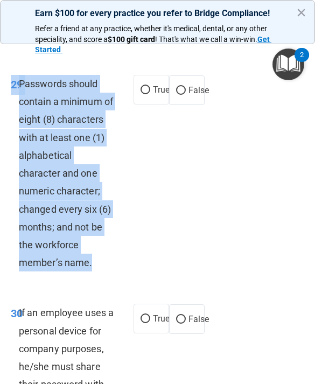
click at [205, 85] on span "False" at bounding box center [198, 90] width 21 height 10
click at [186, 87] on input "False" at bounding box center [181, 91] width 10 height 8
radio input "true"
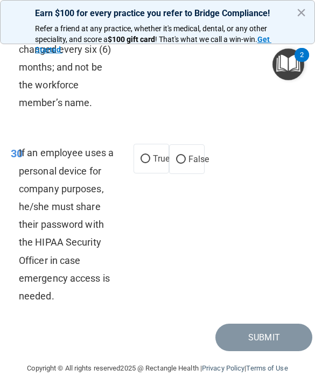
scroll to position [5451, 0]
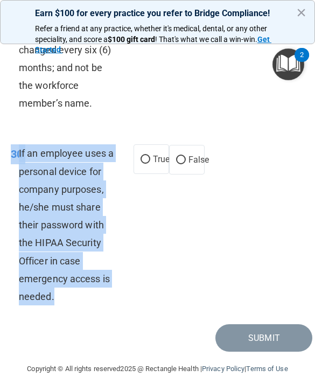
click at [176, 155] on label "False" at bounding box center [187, 160] width 36 height 30
click at [176, 156] on input "False" at bounding box center [181, 160] width 10 height 8
radio input "true"
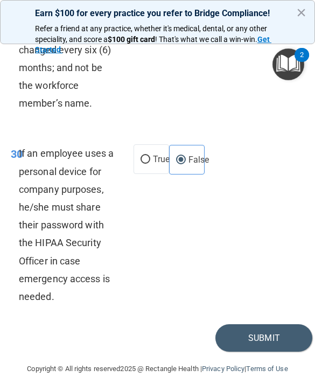
click at [285, 336] on button "Submit" at bounding box center [263, 337] width 97 height 27
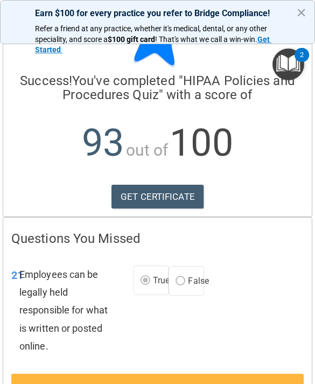
scroll to position [55, 0]
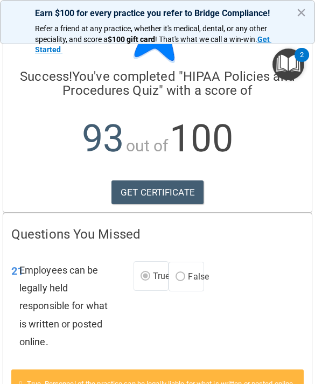
click at [173, 190] on link "GET CERTIFICATE" at bounding box center [157, 192] width 92 height 24
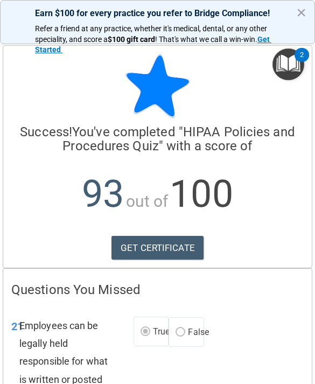
scroll to position [0, 0]
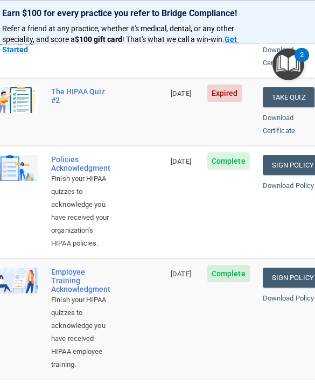
scroll to position [244, 0]
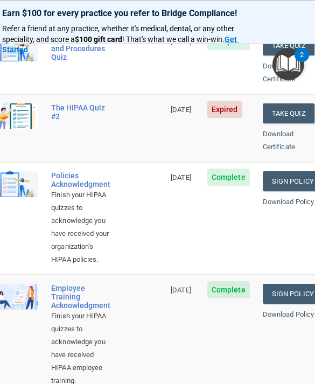
click at [296, 103] on button "Take Quiz" at bounding box center [288, 113] width 52 height 20
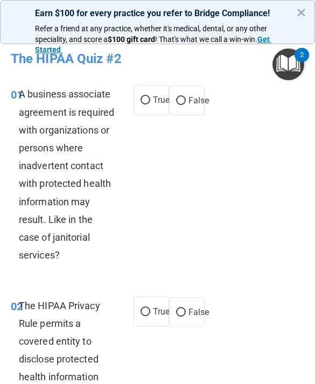
click at [298, 12] on button "×" at bounding box center [301, 12] width 10 height 17
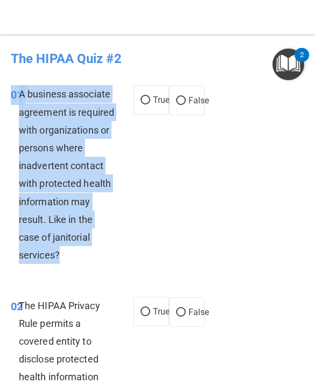
click at [198, 101] on span "False" at bounding box center [198, 100] width 21 height 10
click at [186, 101] on input "False" at bounding box center [181, 101] width 10 height 8
radio input "true"
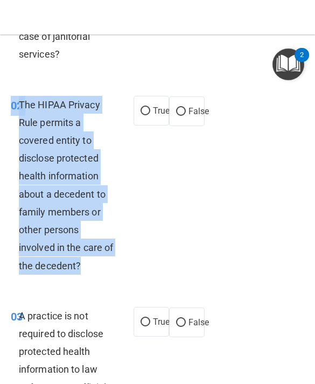
scroll to position [200, 0]
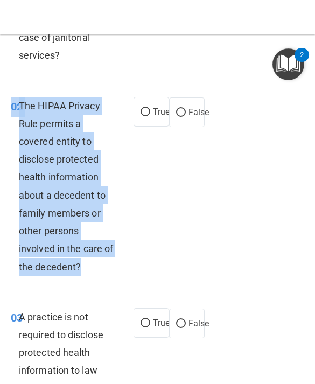
click at [154, 107] on span "True" at bounding box center [161, 112] width 17 height 10
click at [150, 108] on input "True" at bounding box center [145, 112] width 10 height 8
radio input "true"
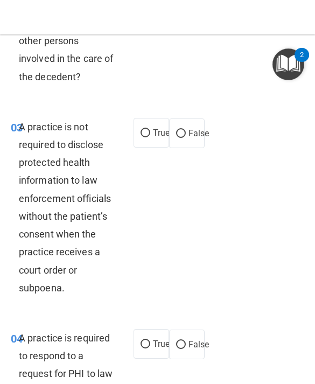
scroll to position [391, 0]
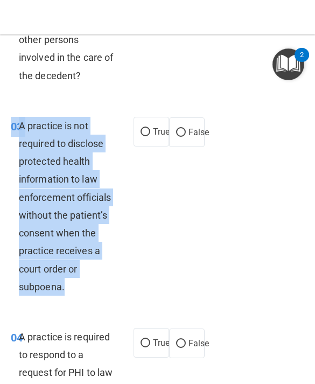
click at [202, 133] on span "False" at bounding box center [198, 132] width 21 height 10
click at [186, 133] on input "False" at bounding box center [181, 133] width 10 height 8
radio input "true"
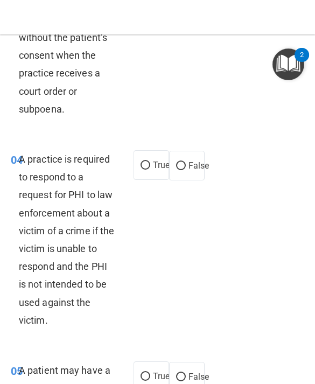
scroll to position [571, 0]
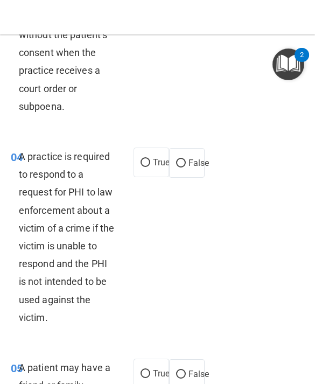
click at [21, 138] on div "04 A practice is required to respond to a request for PHI to law enforcement ab…" at bounding box center [157, 239] width 309 height 211
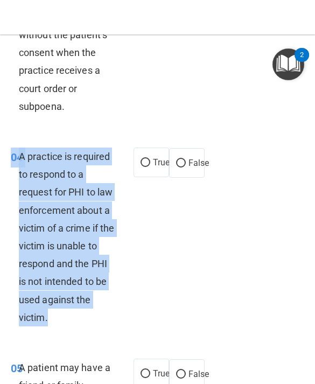
click at [155, 163] on span "True" at bounding box center [161, 162] width 17 height 10
click at [150, 163] on input "True" at bounding box center [145, 163] width 10 height 8
radio input "true"
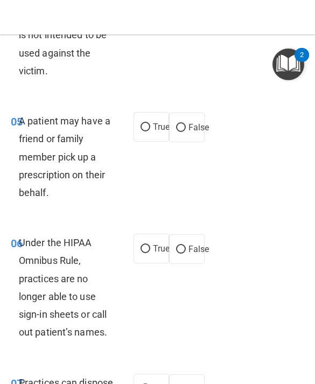
scroll to position [838, 0]
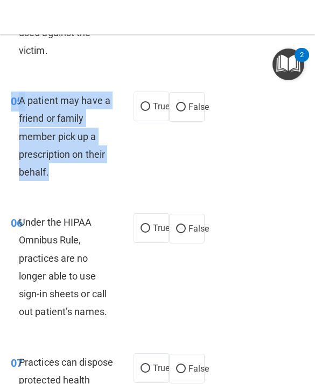
click at [145, 94] on label "True" at bounding box center [151, 106] width 36 height 30
click at [145, 103] on input "True" at bounding box center [145, 107] width 10 height 8
radio input "true"
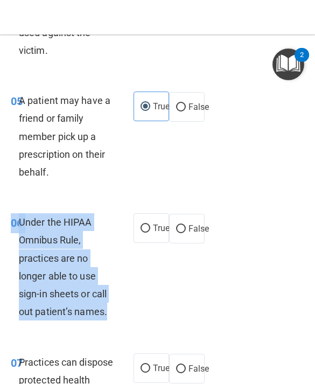
click at [199, 216] on label "False" at bounding box center [187, 229] width 36 height 30
click at [186, 225] on input "False" at bounding box center [181, 229] width 10 height 8
radio input "true"
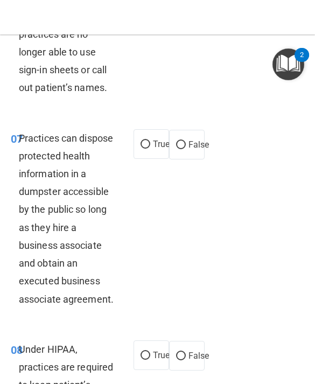
scroll to position [1069, 0]
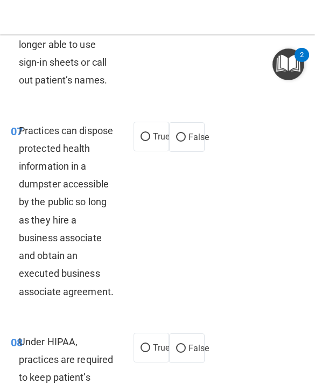
click at [30, 113] on div "07 Practices can dispose protected health information in a dumpster accessible …" at bounding box center [157, 213] width 309 height 211
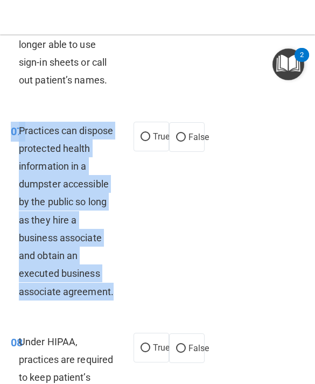
click at [189, 132] on span "False" at bounding box center [198, 137] width 21 height 10
click at [186, 133] on input "False" at bounding box center [181, 137] width 10 height 8
radio input "true"
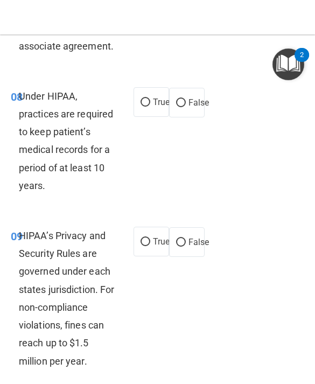
scroll to position [1321, 0]
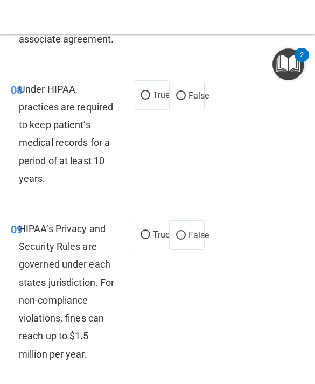
click at [184, 101] on label "False" at bounding box center [187, 96] width 36 height 30
click at [184, 100] on input "False" at bounding box center [181, 96] width 10 height 8
radio input "true"
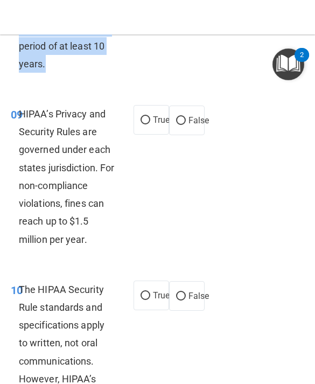
scroll to position [1437, 0]
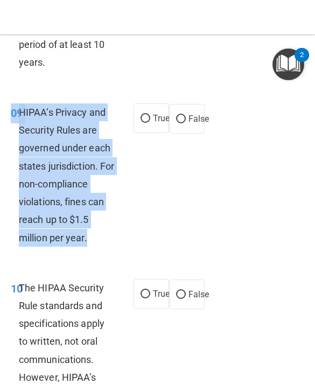
click at [183, 115] on input "False" at bounding box center [181, 119] width 10 height 8
radio input "true"
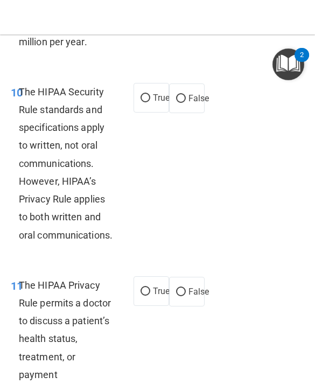
scroll to position [1634, 0]
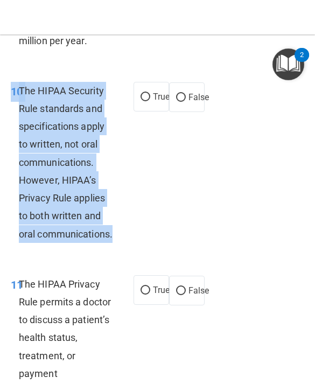
click at [179, 94] on input "False" at bounding box center [181, 98] width 10 height 8
radio input "true"
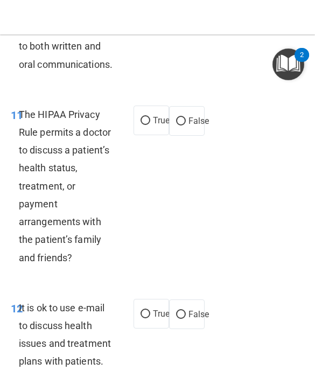
scroll to position [1805, 0]
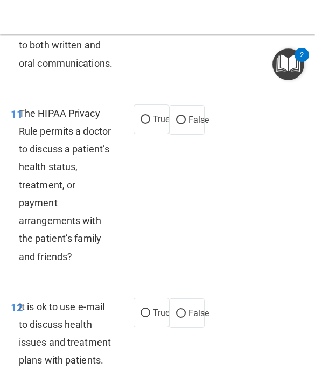
click at [35, 108] on span "The HIPAA Privacy Rule permits a doctor to discuss a patient’s health status, t…" at bounding box center [65, 185] width 92 height 154
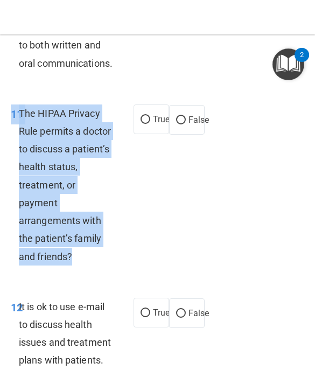
click at [142, 104] on label "True" at bounding box center [151, 119] width 36 height 30
click at [142, 116] on input "True" at bounding box center [145, 120] width 10 height 8
radio input "true"
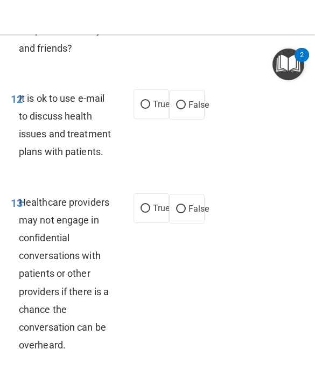
scroll to position [2016, 0]
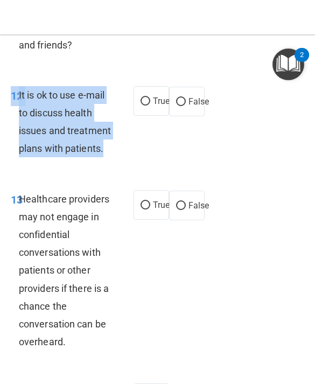
click at [148, 97] on input "True" at bounding box center [145, 101] width 10 height 8
radio input "true"
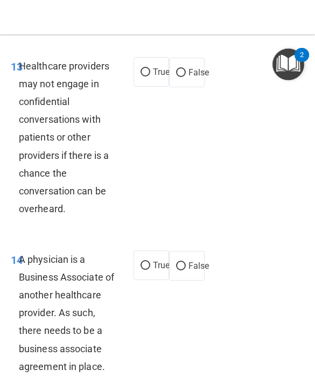
scroll to position [2151, 0]
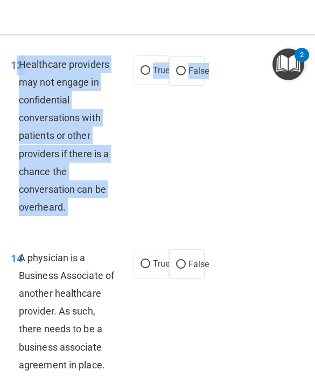
click at [183, 67] on input "False" at bounding box center [181, 71] width 10 height 8
radio input "true"
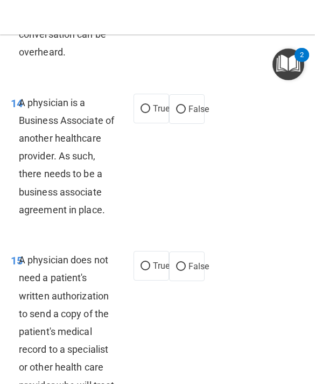
scroll to position [2308, 0]
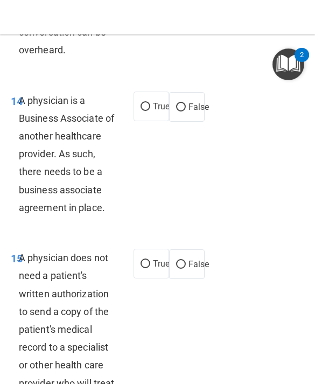
click at [148, 103] on input "True" at bounding box center [145, 107] width 10 height 8
radio input "true"
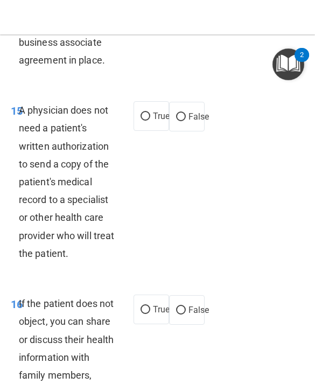
scroll to position [2454, 0]
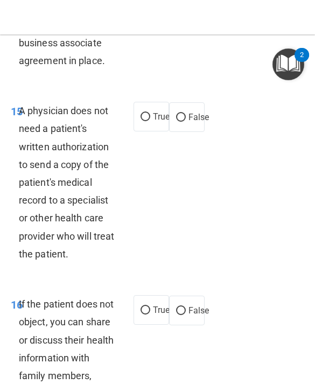
click at [15, 110] on div "15 A physician does not need a patient's written authorization to send a copy o…" at bounding box center [72, 185] width 155 height 166
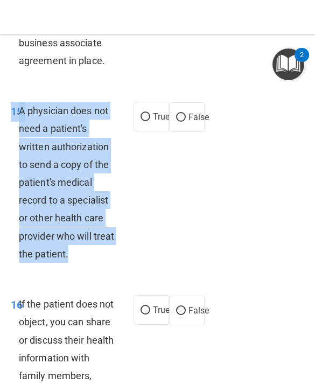
click at [141, 113] on input "True" at bounding box center [145, 117] width 10 height 8
radio input "true"
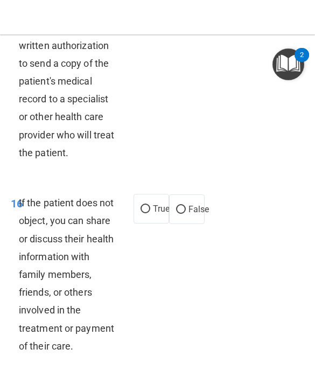
scroll to position [2573, 0]
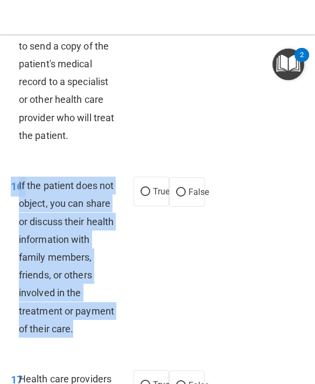
click at [142, 182] on label "True" at bounding box center [151, 191] width 36 height 30
click at [142, 188] on input "True" at bounding box center [145, 192] width 10 height 8
radio input "true"
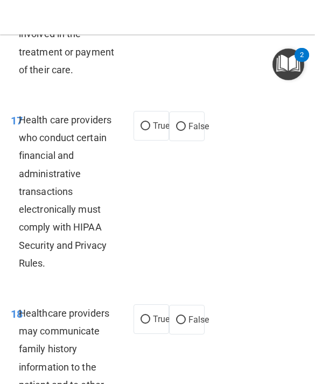
scroll to position [2833, 0]
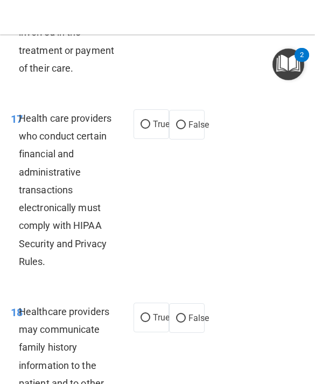
click at [22, 112] on span "Health care providers who conduct certain financial and administrative transact…" at bounding box center [65, 189] width 93 height 154
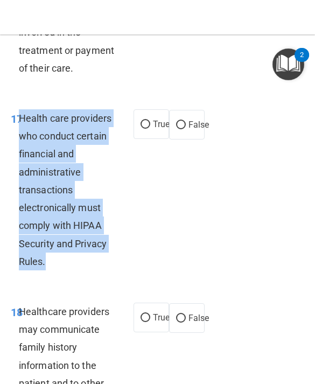
click at [152, 109] on label "True" at bounding box center [151, 124] width 36 height 30
click at [150, 120] on input "True" at bounding box center [145, 124] width 10 height 8
radio input "true"
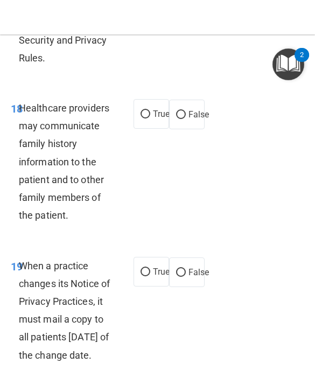
scroll to position [3045, 0]
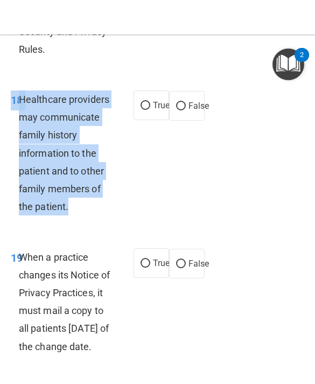
click at [136, 105] on div "18 Healthcare providers may communicate family history information to the patie…" at bounding box center [72, 155] width 155 height 131
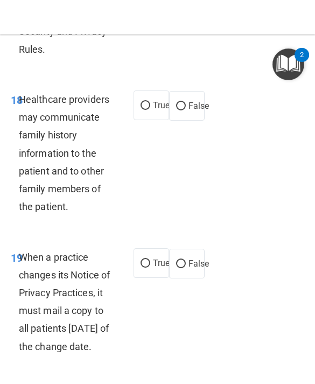
click at [148, 102] on input "True" at bounding box center [145, 106] width 10 height 8
radio input "true"
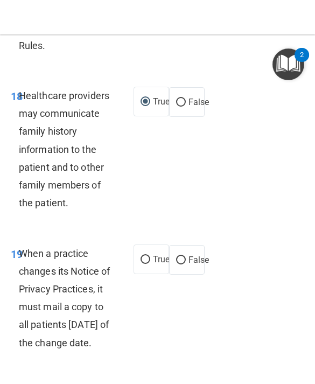
scroll to position [3055, 0]
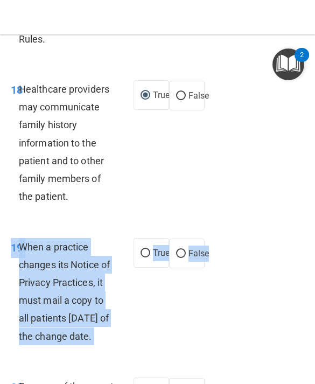
click at [183, 250] on input "False" at bounding box center [181, 254] width 10 height 8
radio input "true"
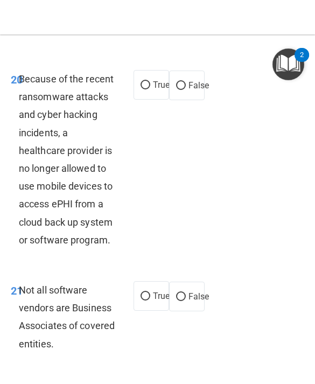
scroll to position [3370, 0]
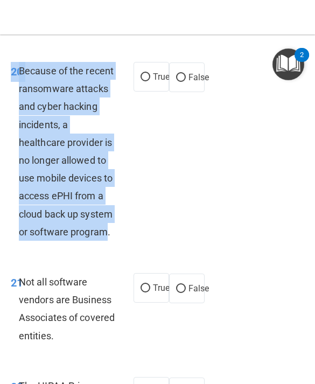
click at [188, 72] on span "False" at bounding box center [198, 77] width 21 height 10
click at [186, 74] on input "False" at bounding box center [181, 78] width 10 height 8
radio input "true"
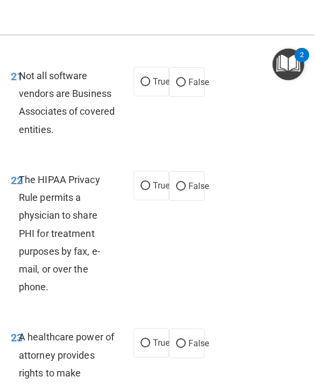
scroll to position [3583, 0]
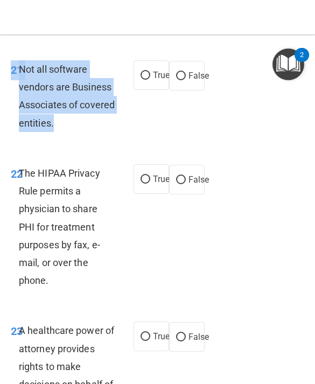
click at [148, 67] on label "True" at bounding box center [151, 75] width 36 height 30
click at [148, 72] on input "True" at bounding box center [145, 76] width 10 height 8
radio input "true"
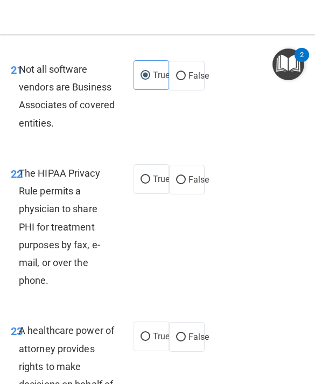
click at [6, 182] on div "22 The HIPAA Privacy Rule permits a physician to share PHI for treatment purpos…" at bounding box center [72, 229] width 155 height 131
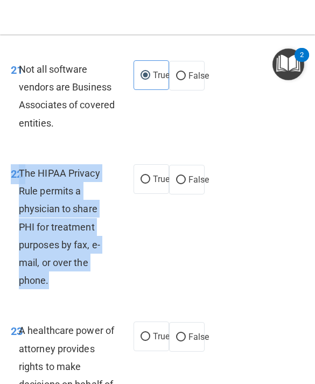
click at [151, 172] on label "True" at bounding box center [151, 179] width 36 height 30
click at [150, 175] on input "True" at bounding box center [145, 179] width 10 height 8
radio input "true"
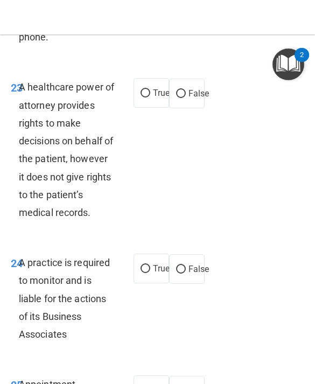
scroll to position [3827, 0]
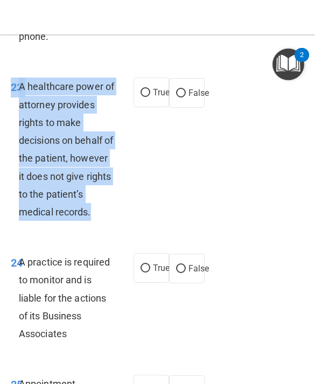
click at [186, 87] on label "False" at bounding box center [187, 93] width 36 height 30
click at [186, 89] on input "False" at bounding box center [181, 93] width 10 height 8
radio input "true"
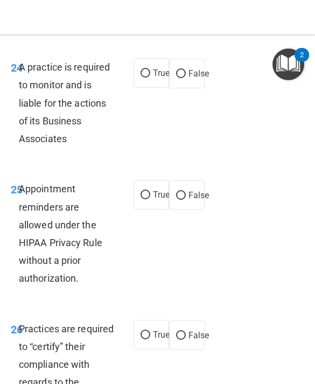
scroll to position [4027, 0]
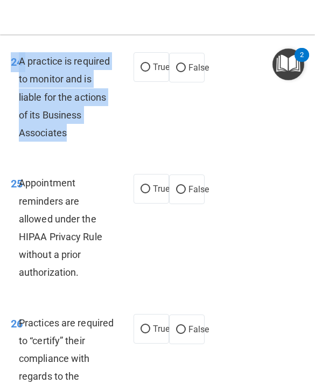
click at [150, 72] on input "True" at bounding box center [145, 67] width 10 height 8
radio input "true"
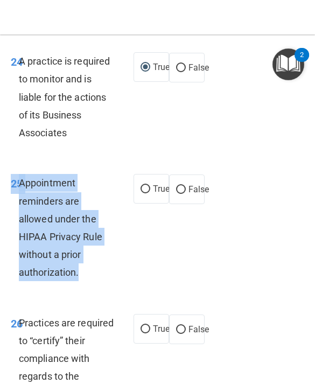
click at [197, 192] on label "False" at bounding box center [187, 189] width 36 height 30
click at [186, 192] on input "False" at bounding box center [181, 190] width 10 height 8
radio input "true"
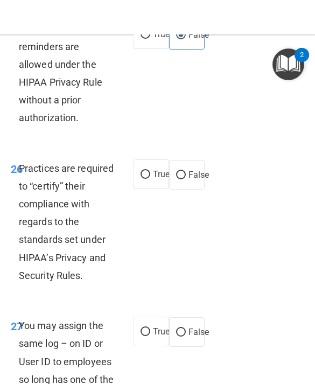
click at [151, 175] on label "True" at bounding box center [151, 174] width 36 height 30
click at [150, 175] on input "True" at bounding box center [145, 175] width 10 height 8
radio input "true"
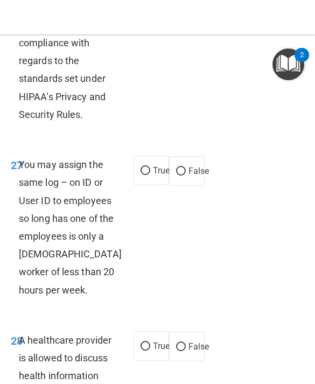
click at [192, 186] on label "False" at bounding box center [187, 171] width 36 height 30
click at [186, 175] on input "False" at bounding box center [181, 171] width 10 height 8
radio input "true"
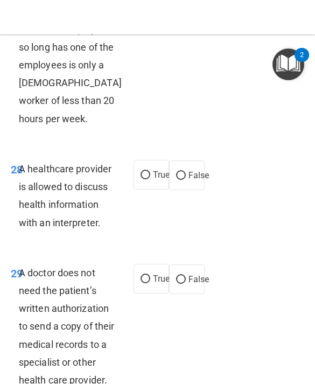
scroll to position [4515, 0]
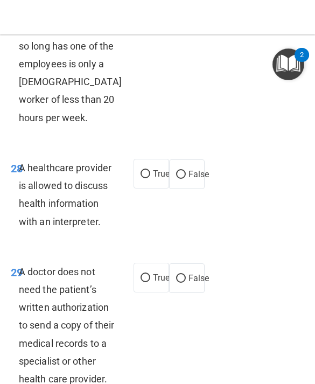
click at [154, 179] on span "True" at bounding box center [161, 173] width 17 height 10
click at [150, 178] on input "True" at bounding box center [145, 174] width 10 height 8
radio input "true"
click at [184, 282] on input "False" at bounding box center [181, 278] width 10 height 8
radio input "true"
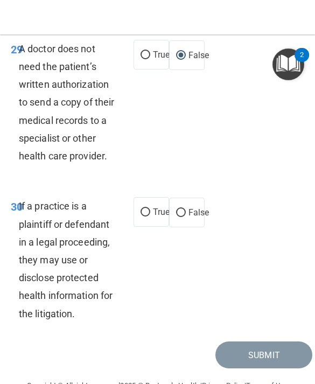
click at [158, 225] on label "True" at bounding box center [151, 212] width 36 height 30
click at [150, 216] on input "True" at bounding box center [145, 212] width 10 height 8
radio input "true"
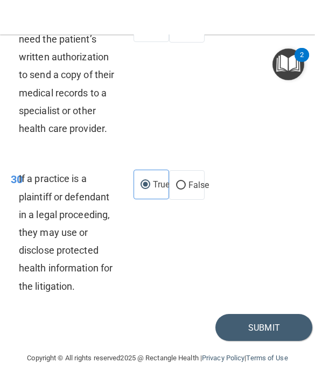
scroll to position [4794, 0]
click at [260, 324] on button "Submit" at bounding box center [263, 327] width 97 height 27
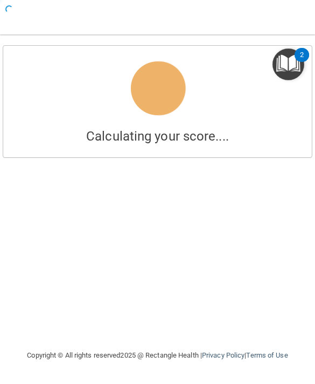
scroll to position [1, 0]
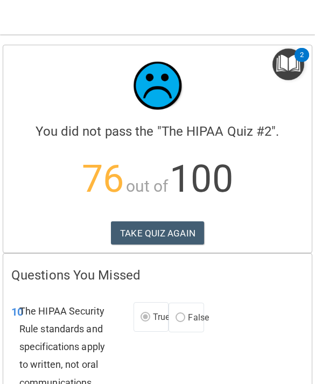
click at [188, 221] on button "TAKE QUIZ AGAIN" at bounding box center [157, 233] width 93 height 24
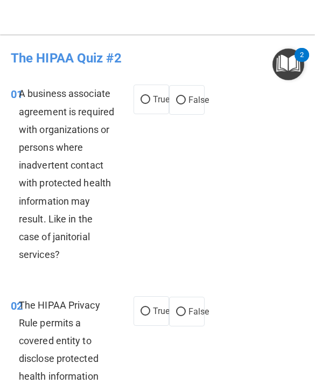
click at [26, 90] on span "A business associate agreement is required with organizations or persons where …" at bounding box center [66, 174] width 95 height 172
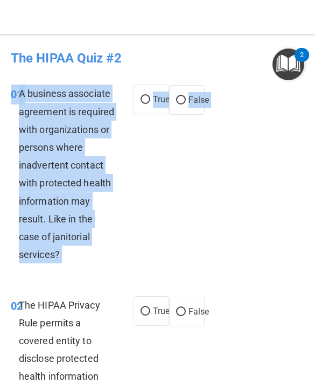
click at [182, 97] on input "False" at bounding box center [181, 100] width 10 height 8
radio input "true"
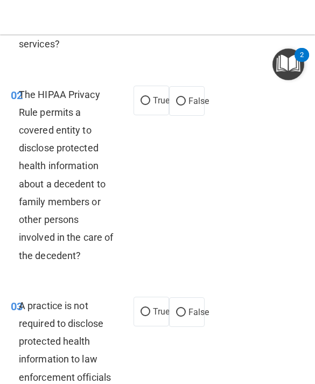
scroll to position [212, 0]
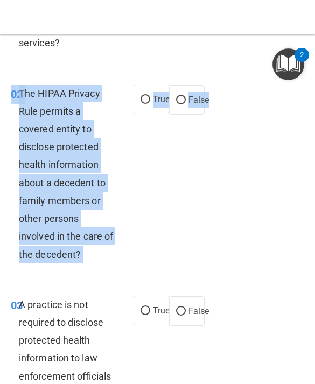
click at [152, 87] on label "True" at bounding box center [151, 99] width 36 height 30
click at [150, 96] on input "True" at bounding box center [145, 100] width 10 height 8
radio input "true"
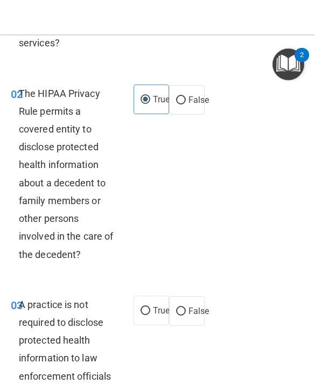
click at [174, 179] on div "02 The HIPAA Privacy Rule permits a covered entity to disclose protected health…" at bounding box center [157, 176] width 309 height 211
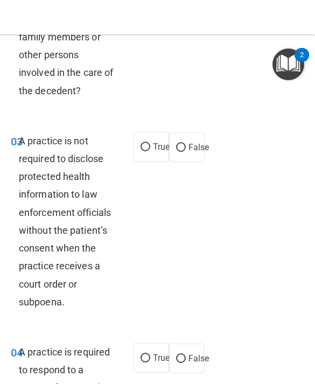
scroll to position [394, 0]
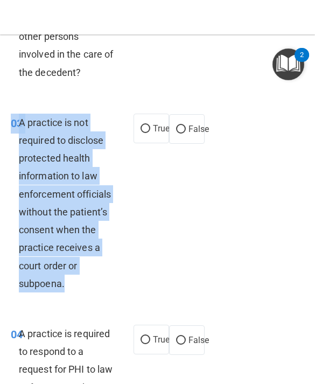
click at [191, 127] on span "False" at bounding box center [198, 129] width 21 height 10
click at [186, 127] on input "False" at bounding box center [181, 129] width 10 height 8
radio input "true"
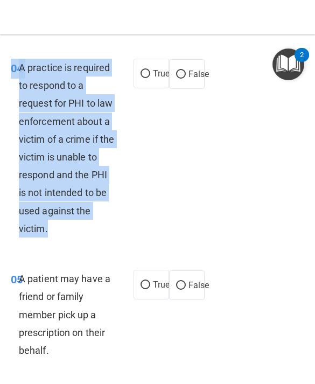
scroll to position [650, 0]
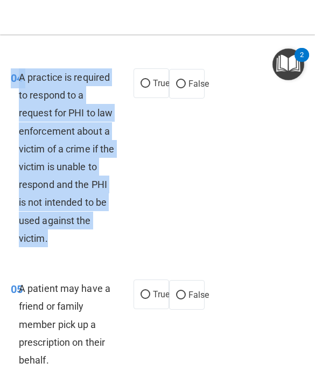
click at [191, 79] on span "False" at bounding box center [198, 84] width 21 height 10
click at [186, 80] on input "False" at bounding box center [181, 84] width 10 height 8
radio input "true"
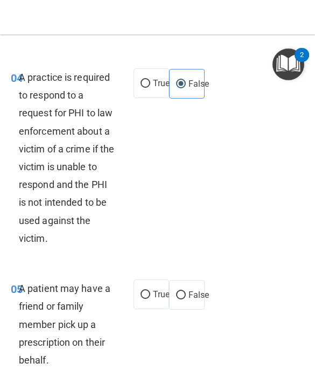
click at [148, 81] on input "True" at bounding box center [145, 84] width 10 height 8
radio input "true"
radio input "false"
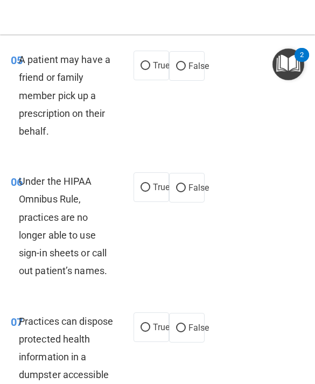
scroll to position [878, 0]
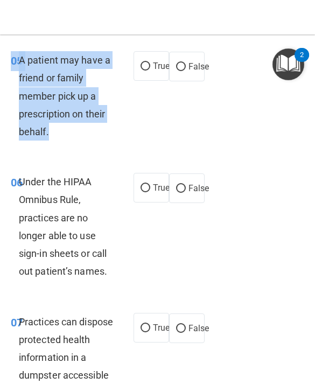
click at [143, 62] on input "True" at bounding box center [145, 66] width 10 height 8
radio input "true"
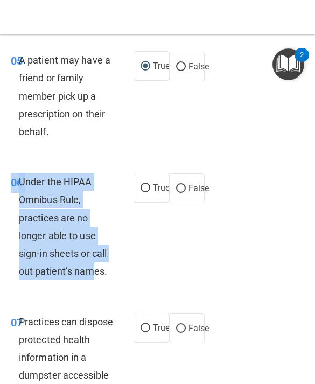
click at [102, 288] on div "06 Under the HIPAA Omnibus Rule, practices are no longer able to use sign-in sh…" at bounding box center [157, 228] width 309 height 139
click at [178, 174] on label "False" at bounding box center [187, 188] width 36 height 30
click at [178, 184] on input "False" at bounding box center [181, 188] width 10 height 8
radio input "true"
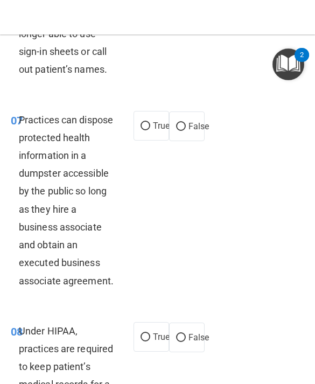
scroll to position [1080, 0]
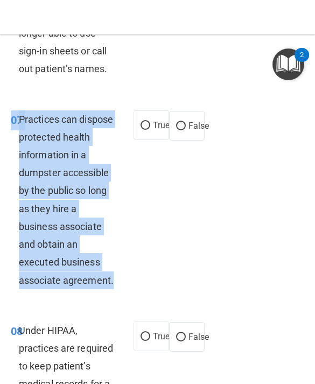
click at [158, 215] on div "07 Practices can dispose protected health information in a dumpster accessible …" at bounding box center [157, 202] width 309 height 211
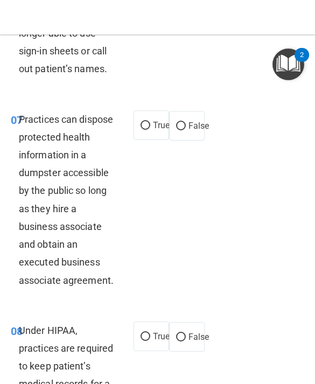
click at [190, 111] on label "False" at bounding box center [187, 126] width 36 height 30
click at [186, 122] on input "False" at bounding box center [181, 126] width 10 height 8
radio input "true"
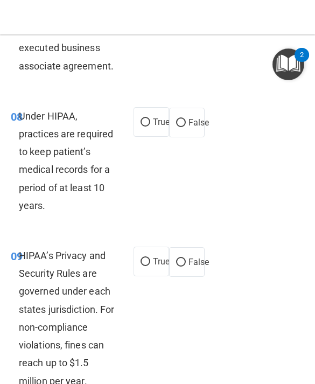
scroll to position [1294, 0]
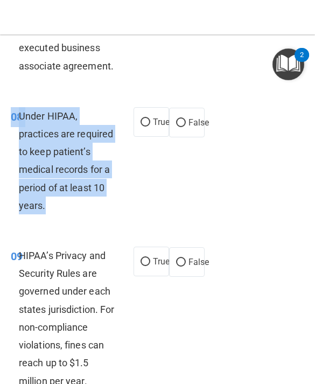
click at [181, 119] on input "False" at bounding box center [181, 123] width 10 height 8
radio input "true"
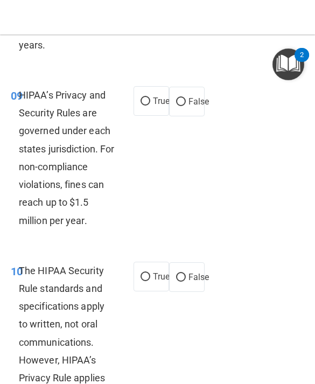
scroll to position [1457, 0]
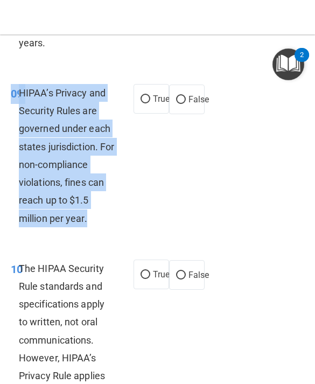
click at [181, 84] on label "False" at bounding box center [187, 99] width 36 height 30
click at [181, 96] on input "False" at bounding box center [181, 100] width 10 height 8
radio input "true"
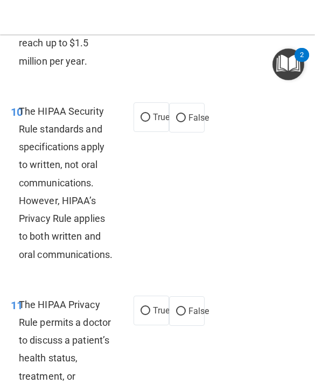
scroll to position [1624, 0]
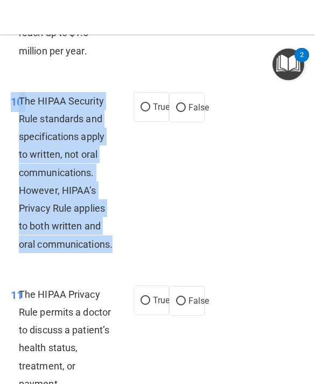
click at [141, 103] on input "True" at bounding box center [145, 107] width 10 height 8
radio input "true"
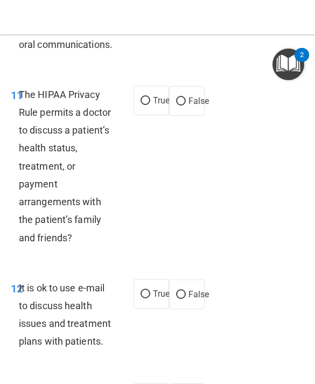
scroll to position [1824, 0]
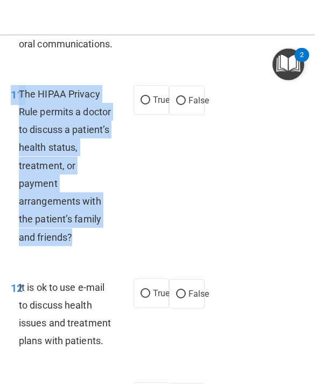
click at [146, 96] on input "True" at bounding box center [145, 100] width 10 height 8
radio input "true"
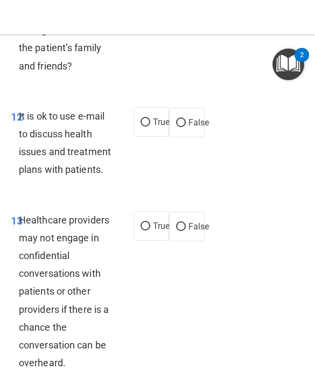
scroll to position [1996, 0]
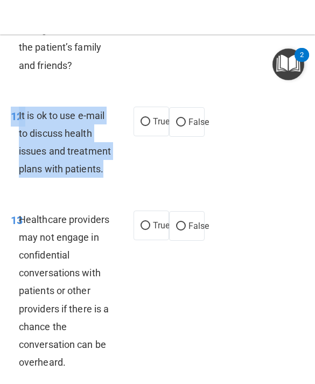
click at [160, 107] on label "True" at bounding box center [151, 122] width 36 height 30
click at [150, 118] on input "True" at bounding box center [145, 122] width 10 height 8
radio input "true"
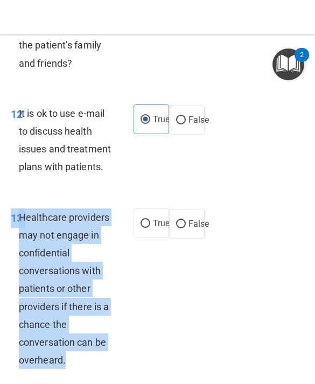
scroll to position [2000, 0]
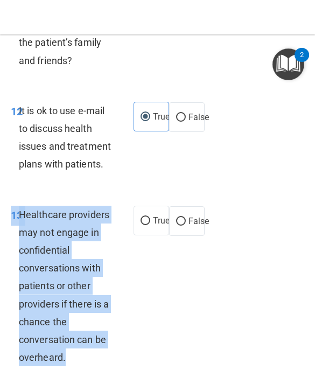
click at [185, 206] on label "False" at bounding box center [187, 221] width 36 height 30
click at [185, 217] on input "False" at bounding box center [181, 221] width 10 height 8
radio input "true"
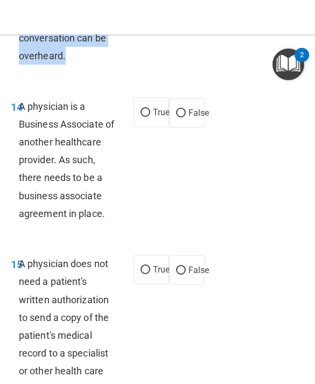
scroll to position [2303, 0]
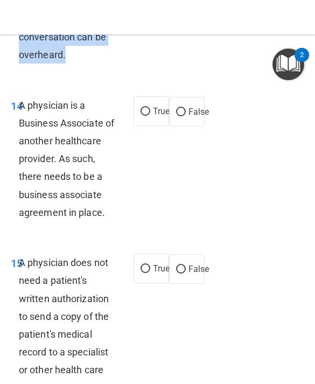
click at [179, 108] on input "False" at bounding box center [181, 112] width 10 height 8
radio input "true"
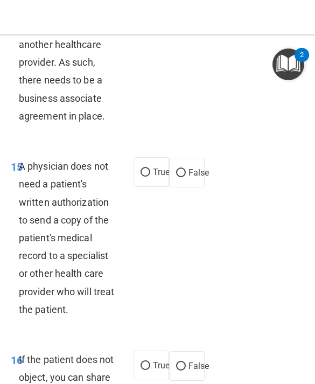
scroll to position [2406, 0]
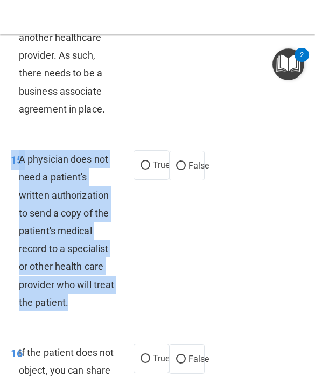
click at [144, 150] on label "True" at bounding box center [151, 165] width 36 height 30
click at [144, 161] on input "True" at bounding box center [145, 165] width 10 height 8
radio input "true"
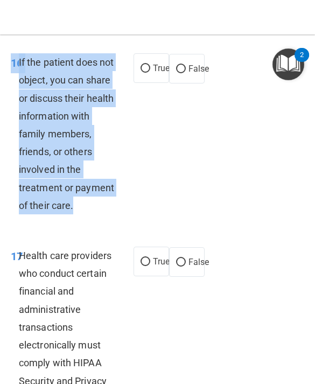
scroll to position [2694, 0]
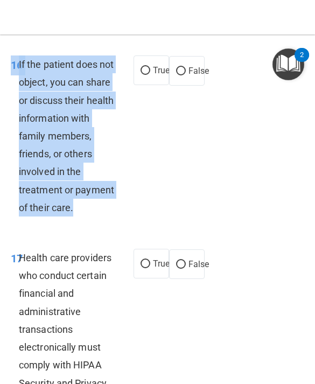
click at [141, 67] on input "True" at bounding box center [145, 71] width 10 height 8
radio input "true"
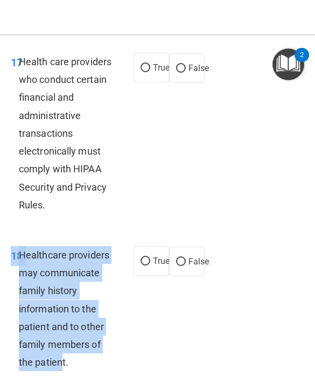
scroll to position [2892, 0]
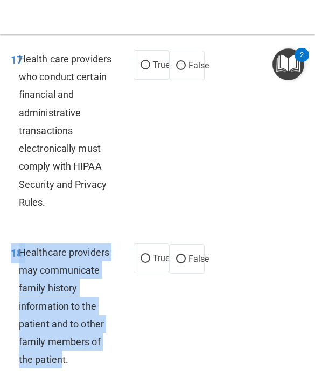
click at [148, 61] on input "True" at bounding box center [145, 65] width 10 height 8
radio input "true"
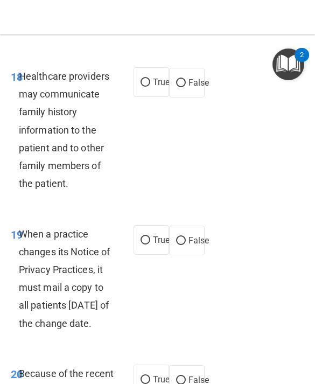
scroll to position [3071, 0]
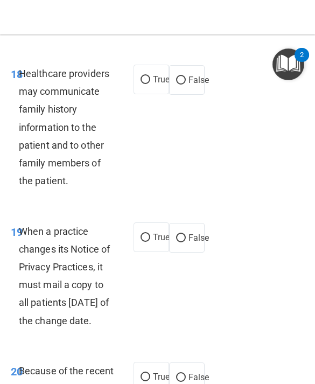
click at [20, 209] on div "19 When a practice changes its Notice of Privacy Practices, it must mail a copy…" at bounding box center [157, 278] width 309 height 139
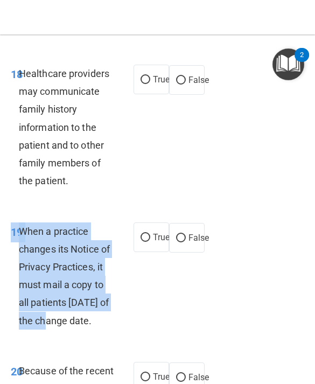
click at [148, 76] on input "True" at bounding box center [145, 80] width 10 height 8
radio input "true"
click at [191, 223] on label "False" at bounding box center [187, 238] width 36 height 30
click at [186, 234] on input "False" at bounding box center [181, 238] width 10 height 8
radio input "true"
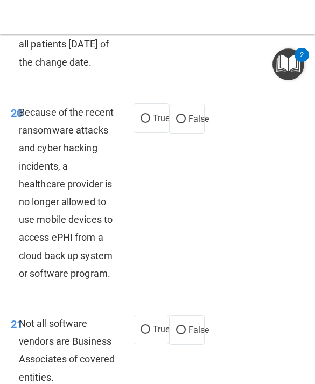
scroll to position [3332, 0]
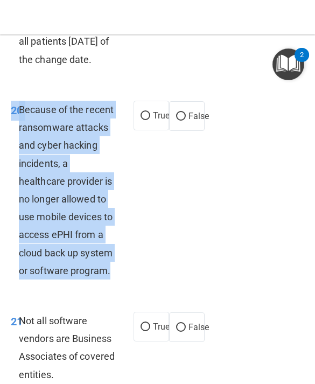
click at [174, 108] on label "False" at bounding box center [187, 116] width 36 height 30
click at [176, 112] on input "False" at bounding box center [181, 116] width 10 height 8
radio input "true"
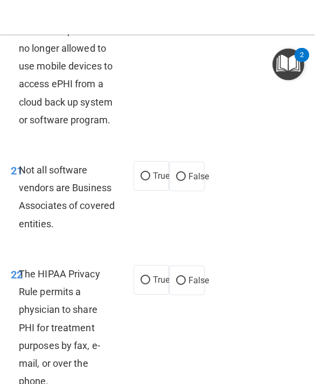
scroll to position [3538, 0]
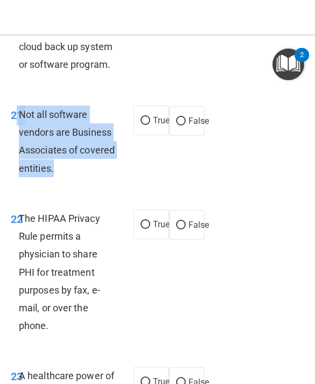
click at [148, 119] on input "True" at bounding box center [145, 121] width 10 height 8
radio input "true"
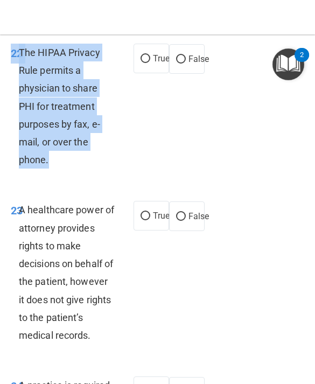
scroll to position [3703, 0]
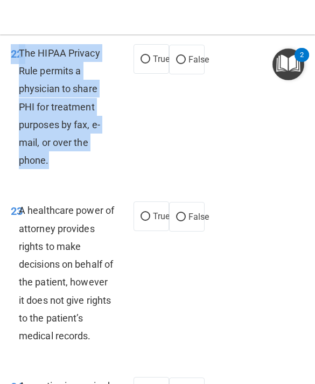
click at [144, 61] on input "True" at bounding box center [145, 59] width 10 height 8
radio input "true"
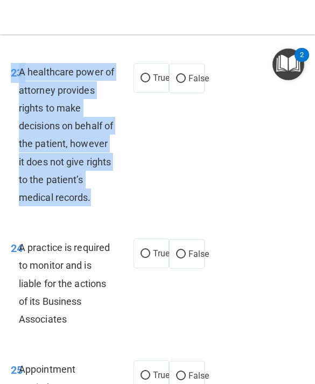
scroll to position [3843, 0]
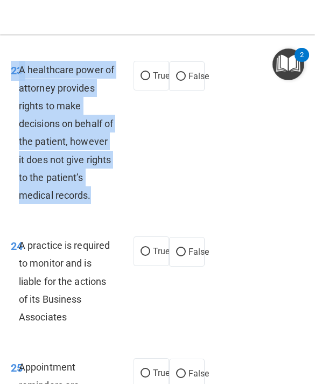
click at [179, 76] on input "False" at bounding box center [181, 77] width 10 height 8
radio input "true"
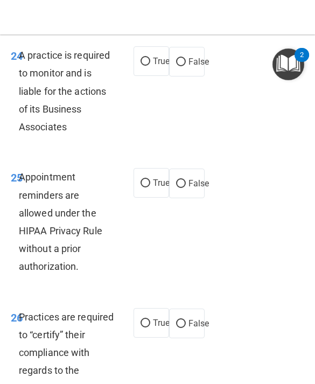
scroll to position [4034, 0]
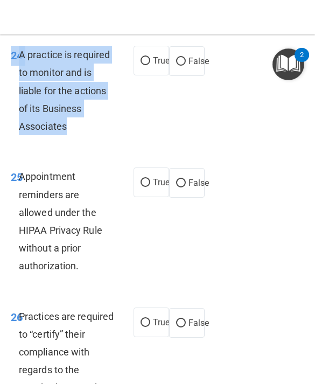
click at [183, 66] on input "False" at bounding box center [181, 62] width 10 height 8
radio input "true"
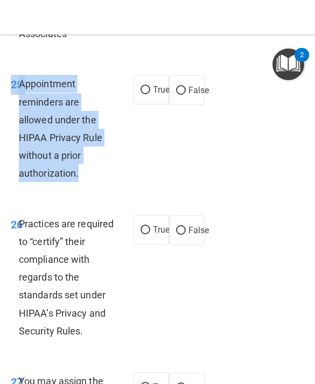
scroll to position [4139, 0]
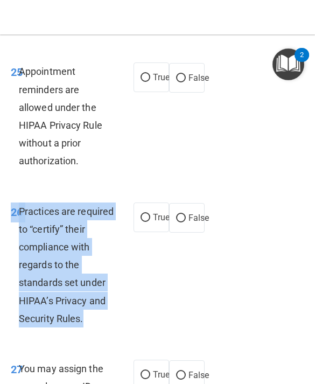
click at [148, 82] on input "True" at bounding box center [145, 78] width 10 height 8
radio input "true"
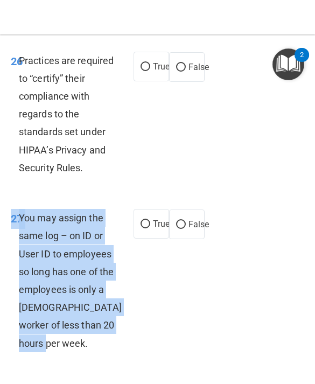
scroll to position [4290, 0]
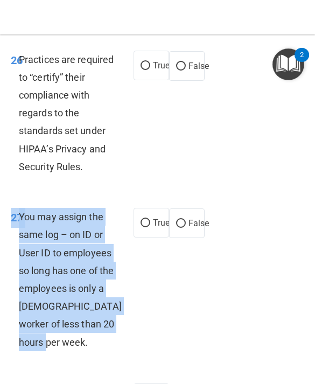
click at [182, 70] on input "False" at bounding box center [181, 66] width 10 height 8
radio input "true"
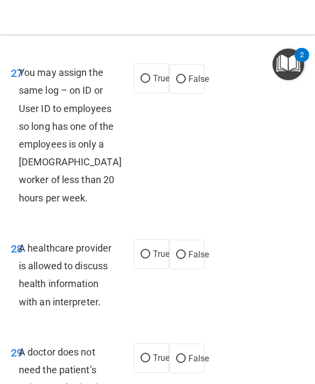
scroll to position [4451, 0]
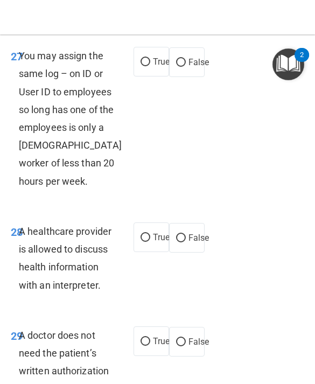
click at [184, 67] on input "False" at bounding box center [181, 63] width 10 height 8
radio input "true"
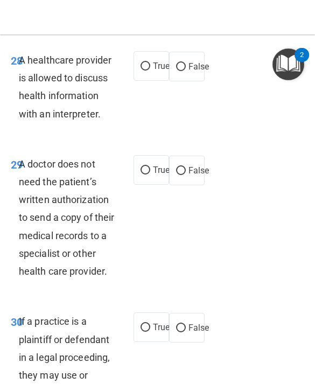
scroll to position [4625, 0]
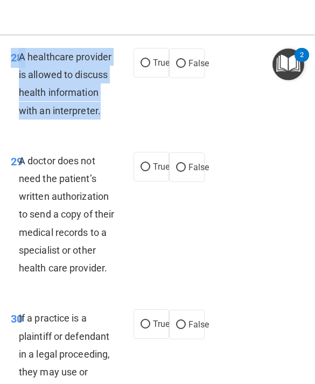
click at [140, 60] on label "True" at bounding box center [151, 63] width 36 height 30
click at [140, 60] on input "True" at bounding box center [145, 63] width 10 height 8
radio input "true"
click at [144, 171] on input "True" at bounding box center [145, 167] width 10 height 8
radio input "true"
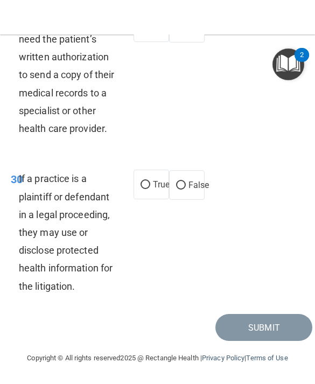
scroll to position [4794, 0]
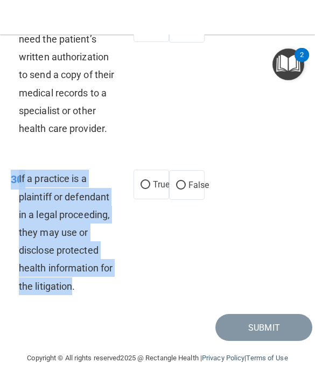
click at [141, 185] on input "True" at bounding box center [145, 185] width 10 height 8
radio input "true"
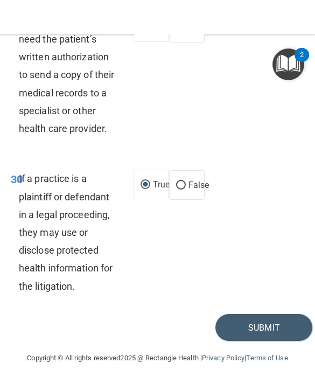
click at [230, 324] on button "Submit" at bounding box center [263, 327] width 97 height 27
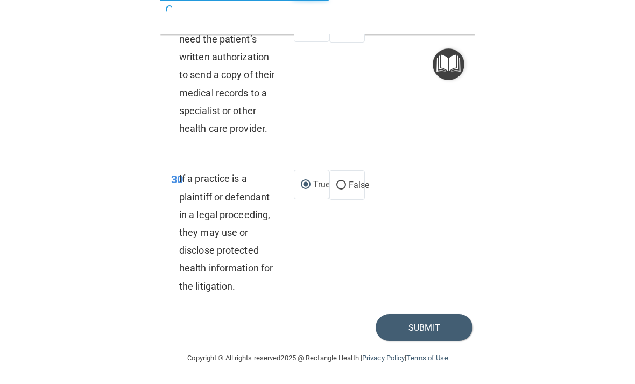
scroll to position [1, 0]
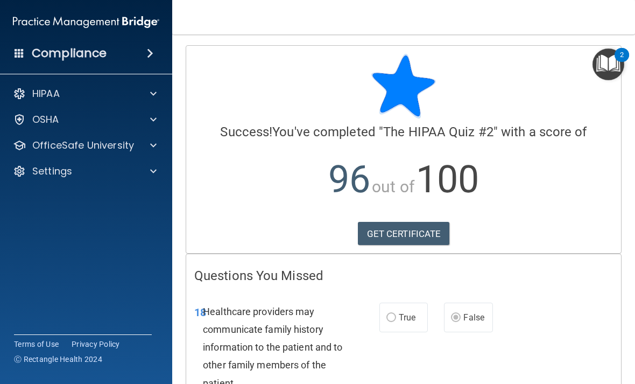
click at [428, 235] on link "GET CERTIFICATE" at bounding box center [404, 234] width 92 height 24
click at [116, 151] on p "OfficeSafe University" at bounding box center [83, 145] width 102 height 13
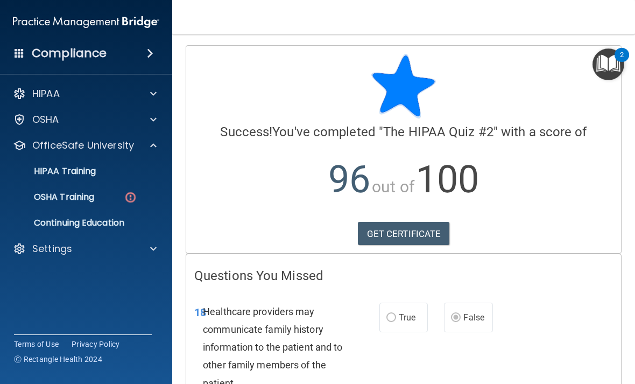
click at [111, 193] on div "OSHA Training" at bounding box center [80, 196] width 147 height 11
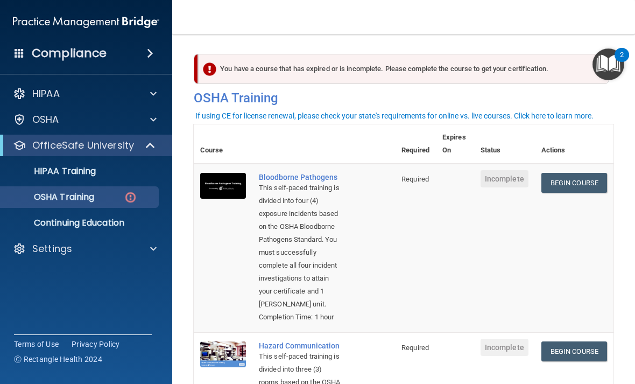
click at [591, 181] on link "Begin Course" at bounding box center [574, 183] width 66 height 20
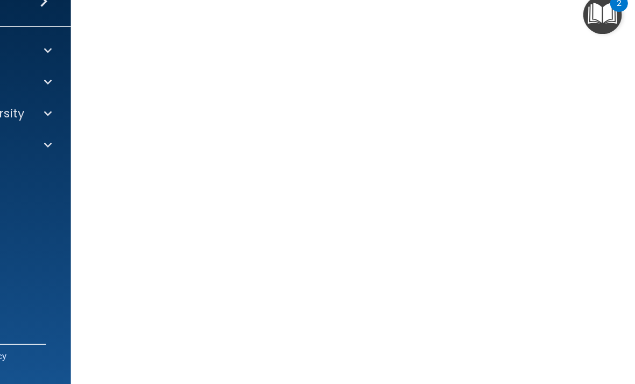
scroll to position [49, 0]
